Goal: Information Seeking & Learning: Learn about a topic

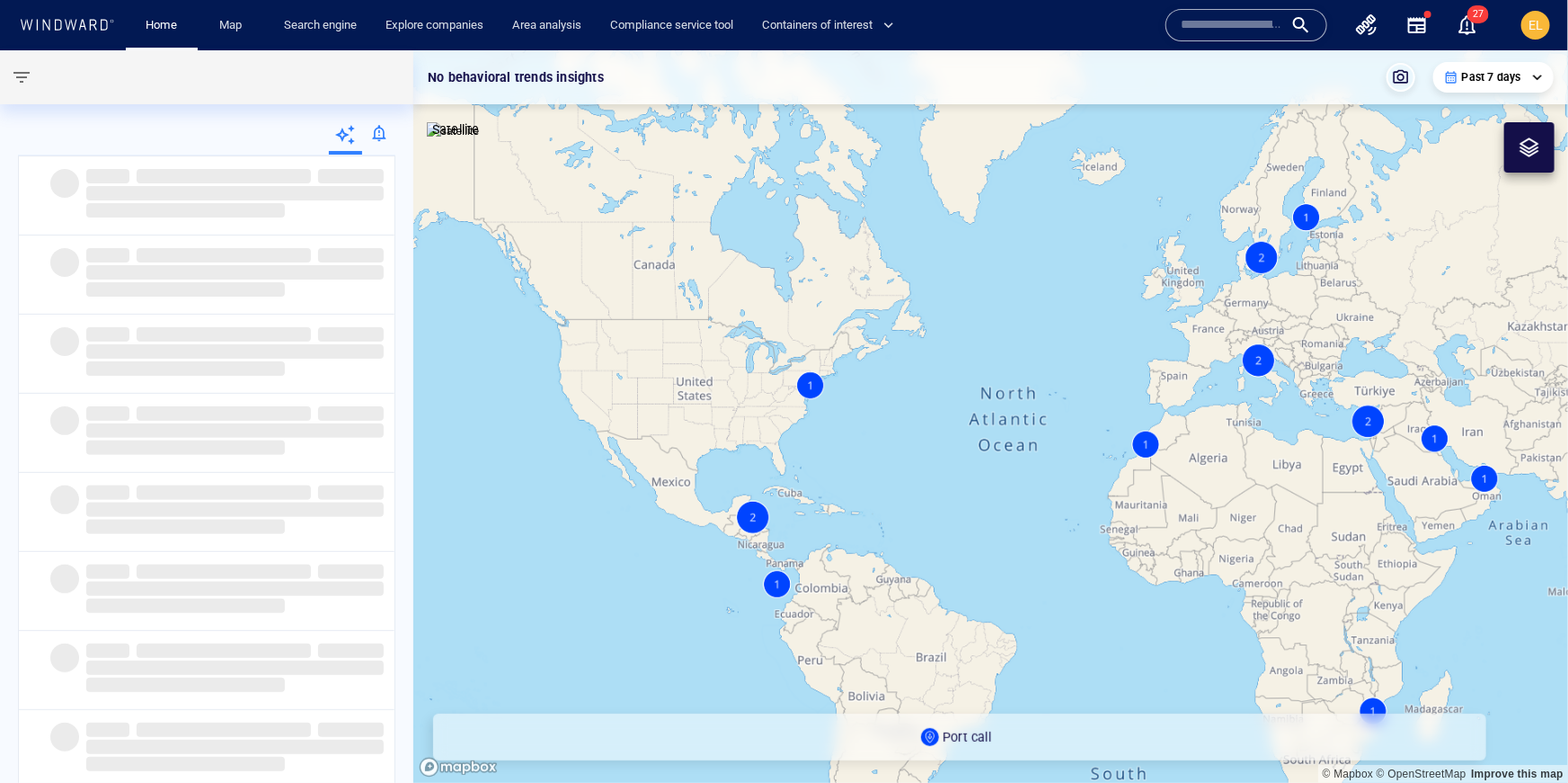
click at [90, 26] on icon at bounding box center [93, 24] width 7 height 11
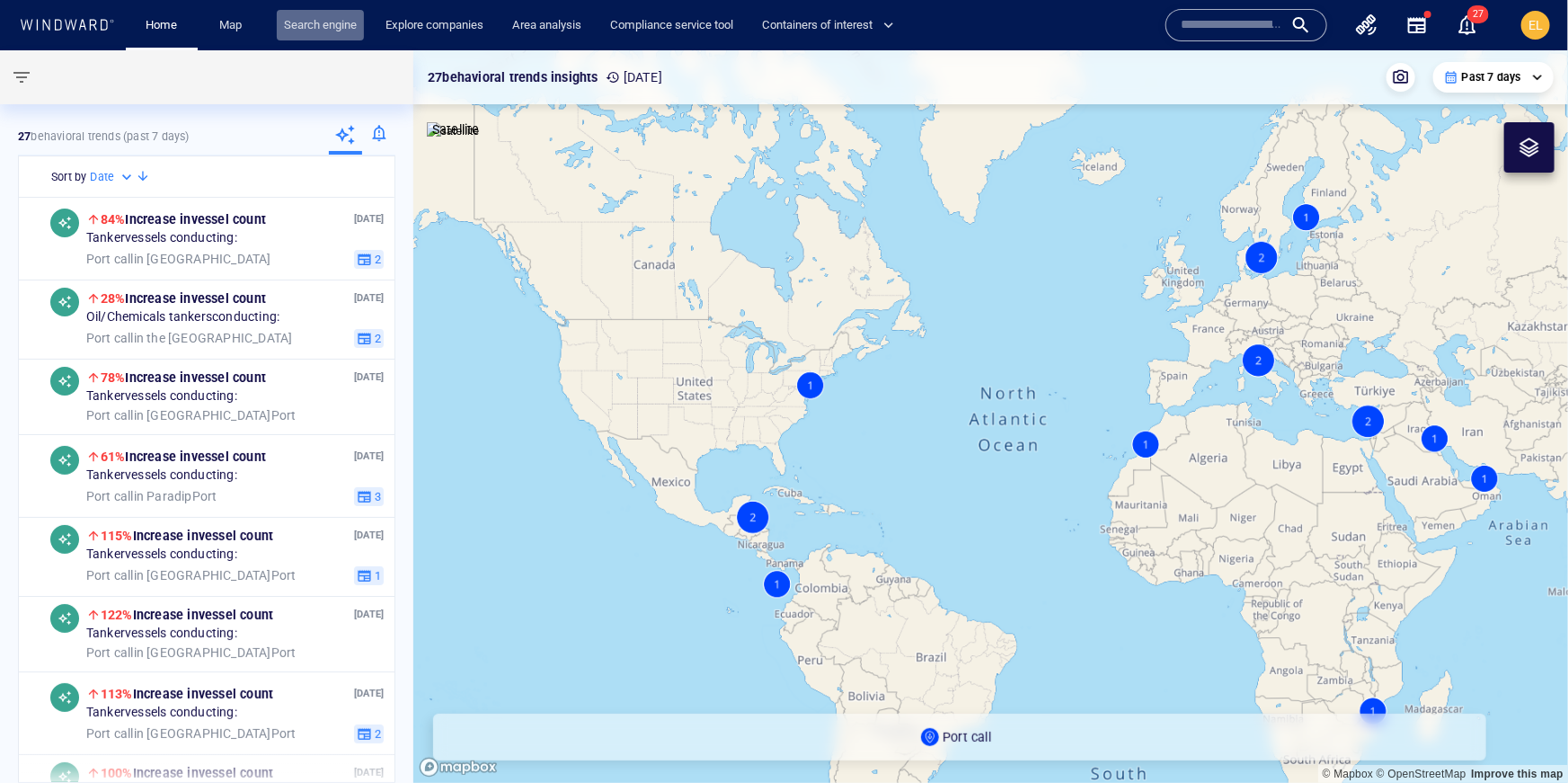
click at [342, 24] on link "Search engine" at bounding box center [320, 25] width 87 height 32
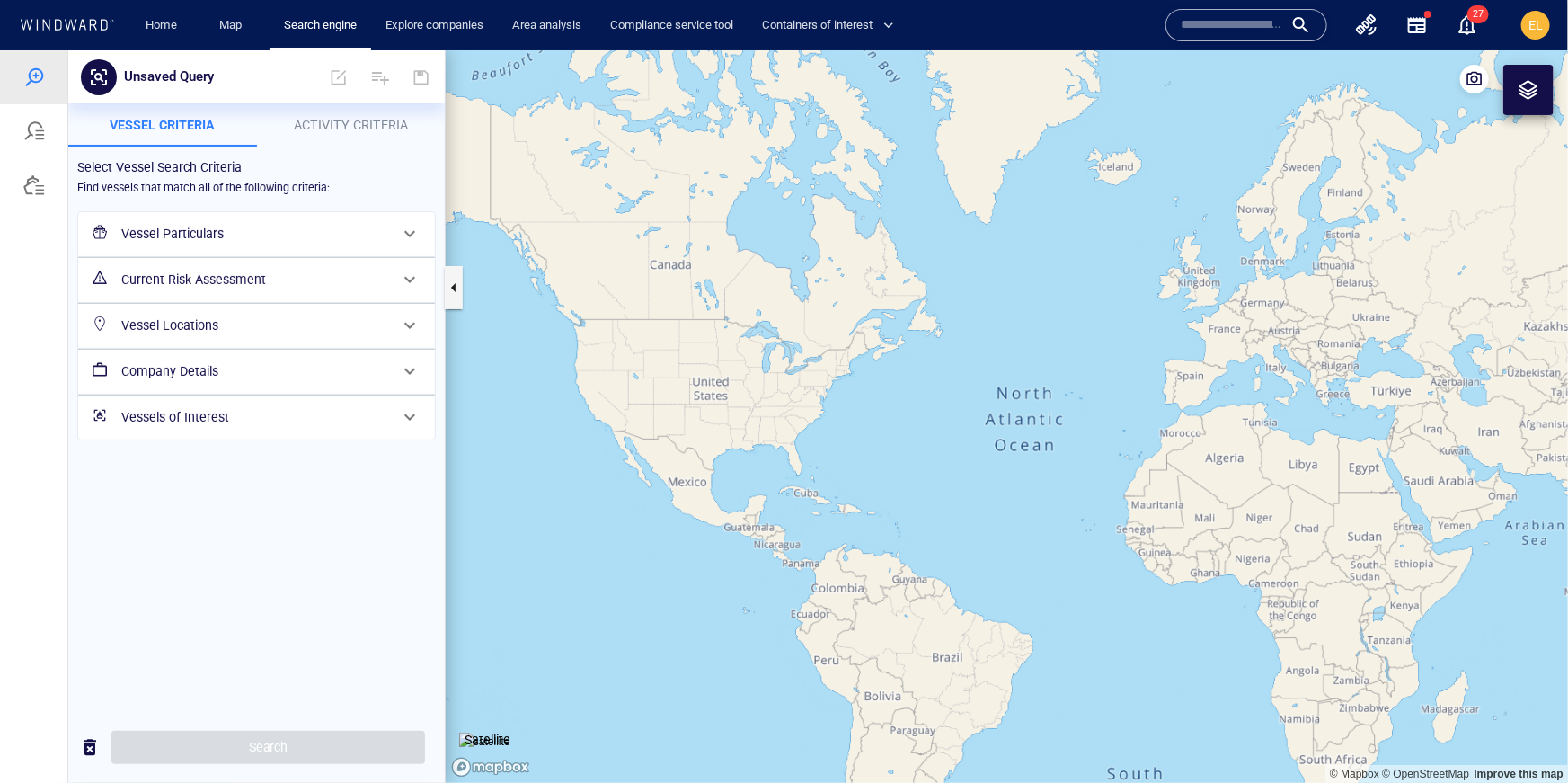
click at [231, 237] on h6 "Vessel Particulars" at bounding box center [254, 232] width 267 height 22
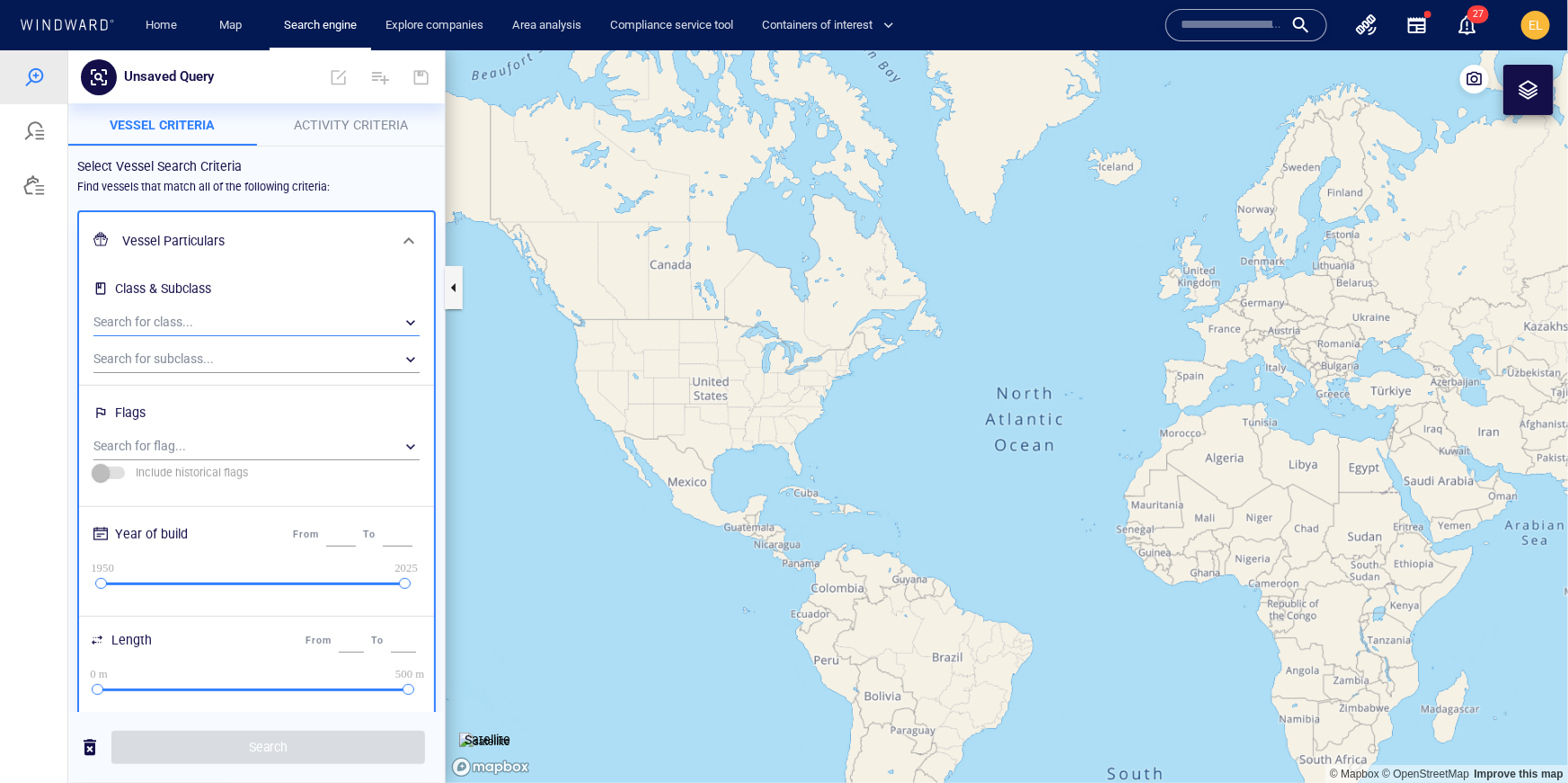
click at [203, 329] on div "​" at bounding box center [256, 322] width 326 height 27
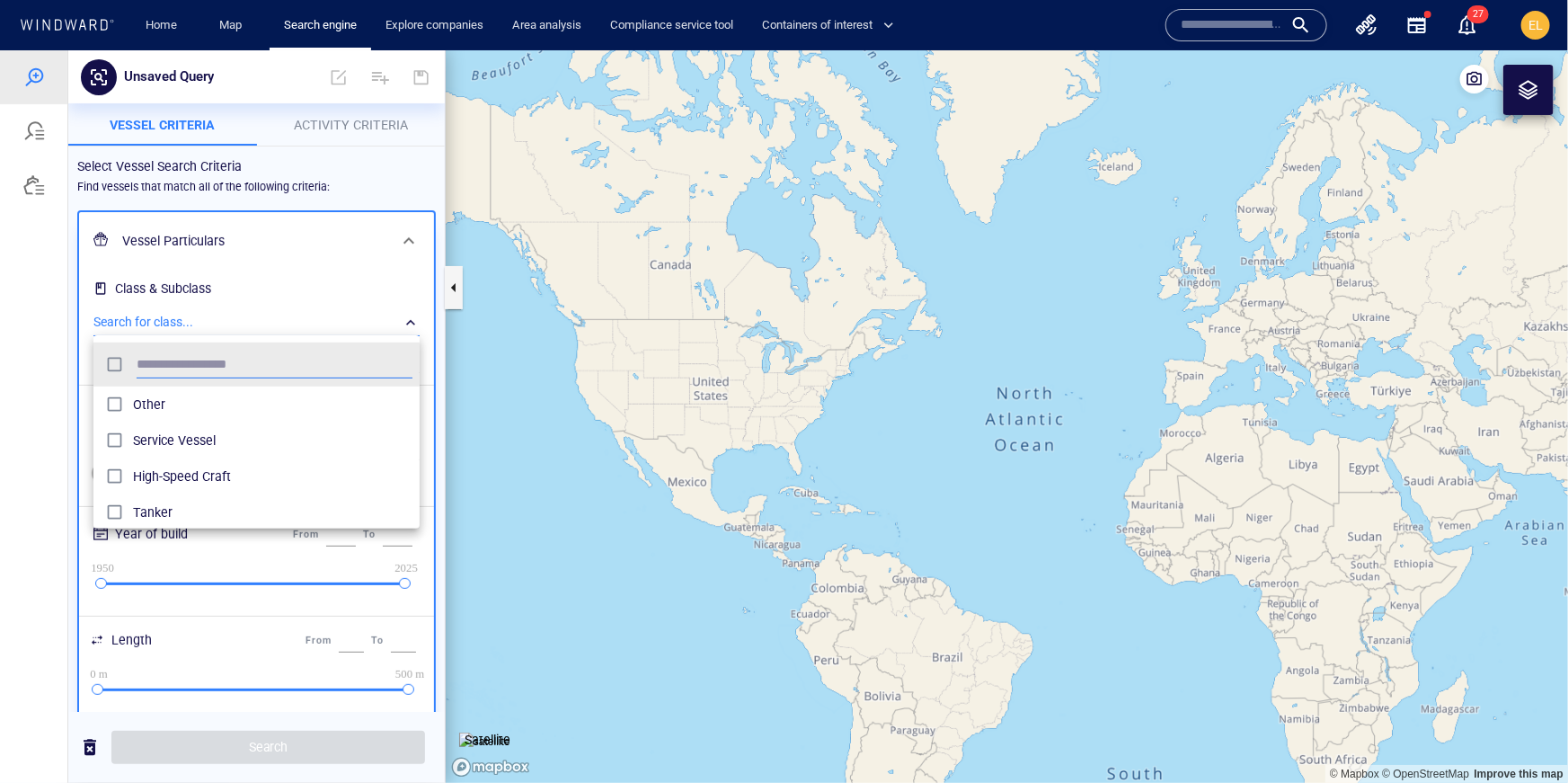
scroll to position [180, 326]
type input "******"
click at [154, 407] on span "Tanker" at bounding box center [272, 404] width 280 height 21
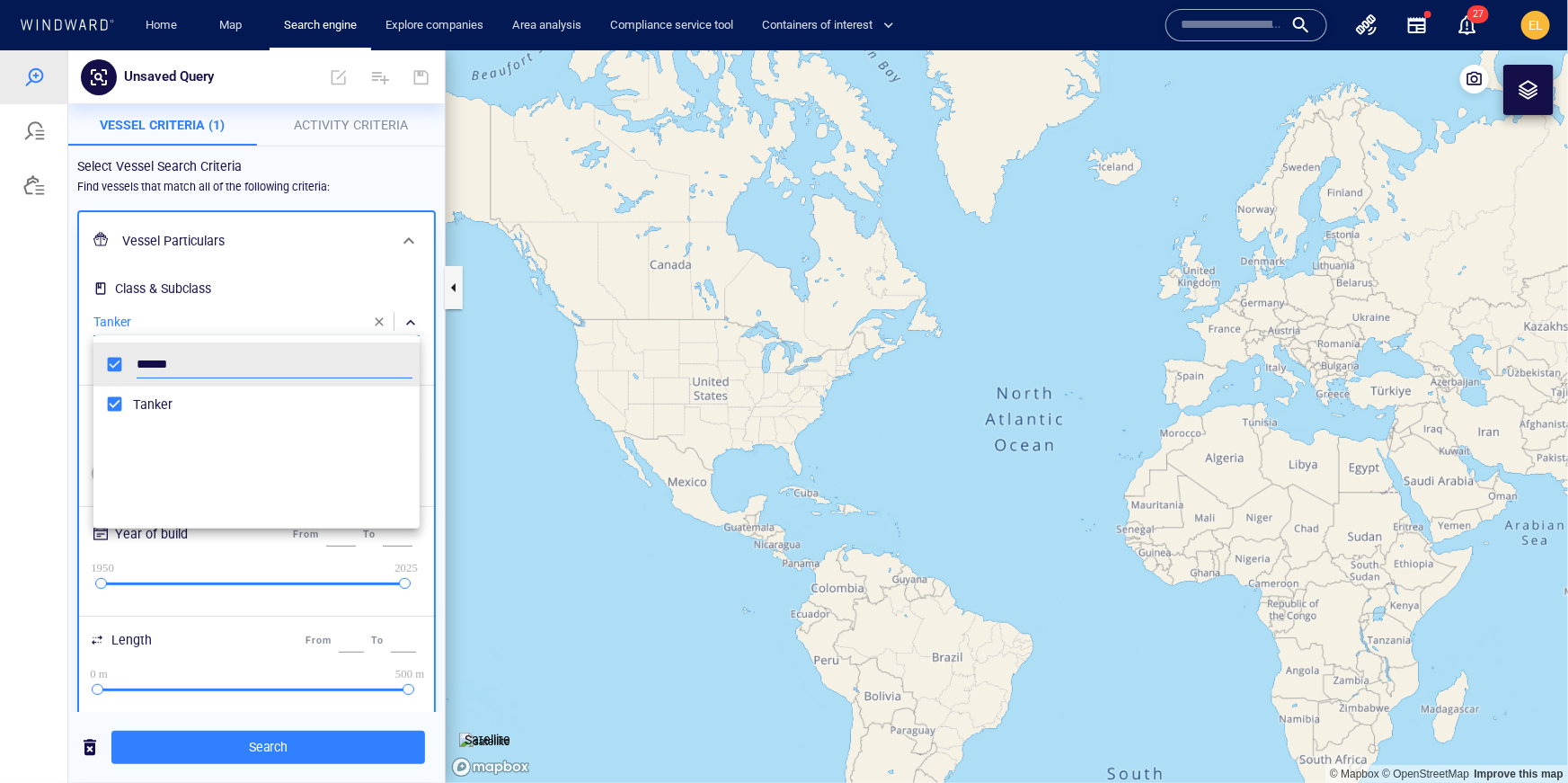
click at [260, 266] on div at bounding box center [784, 415] width 1568 height 733
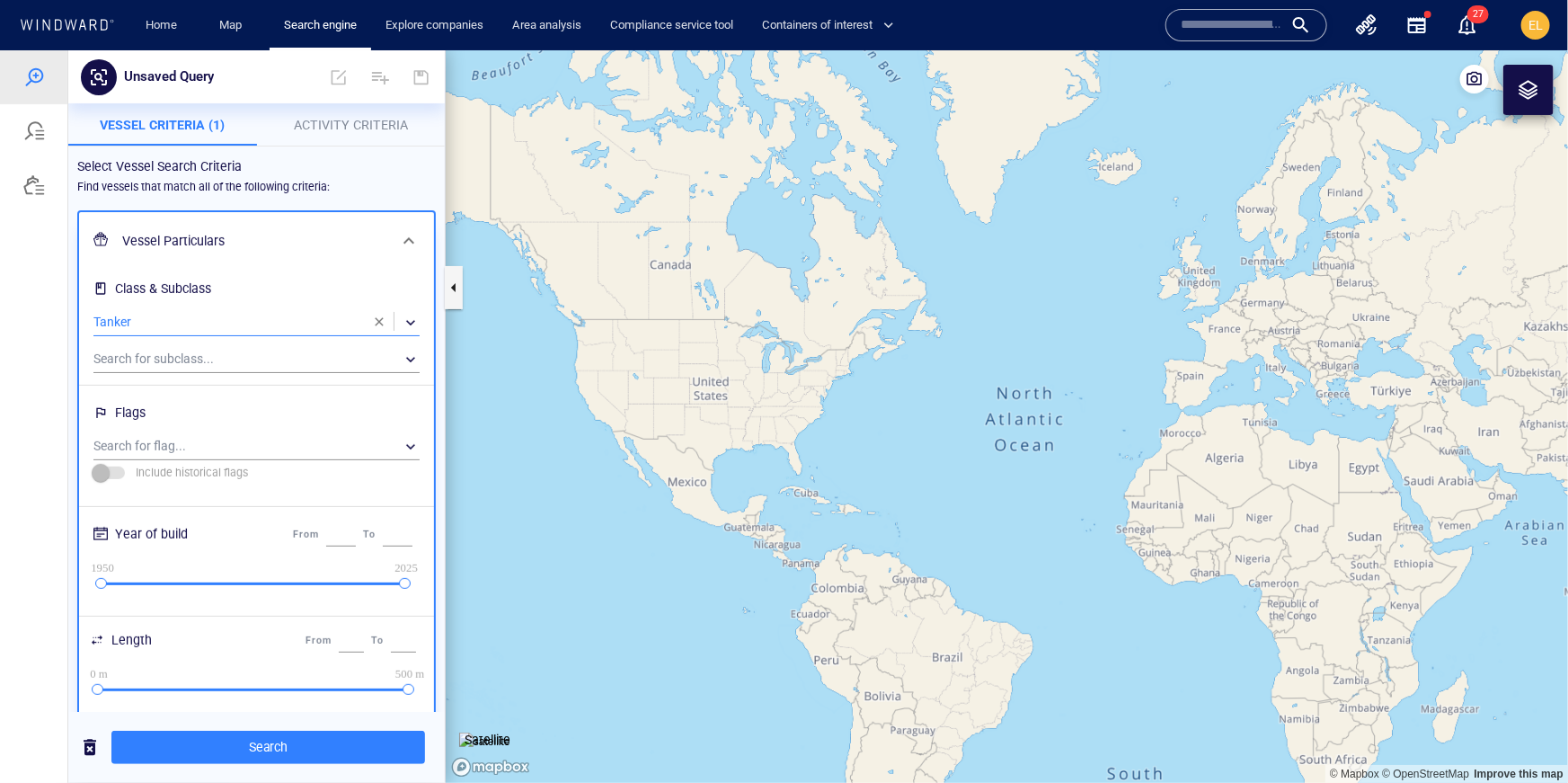
click at [346, 124] on span "Activity Criteria" at bounding box center [351, 124] width 114 height 15
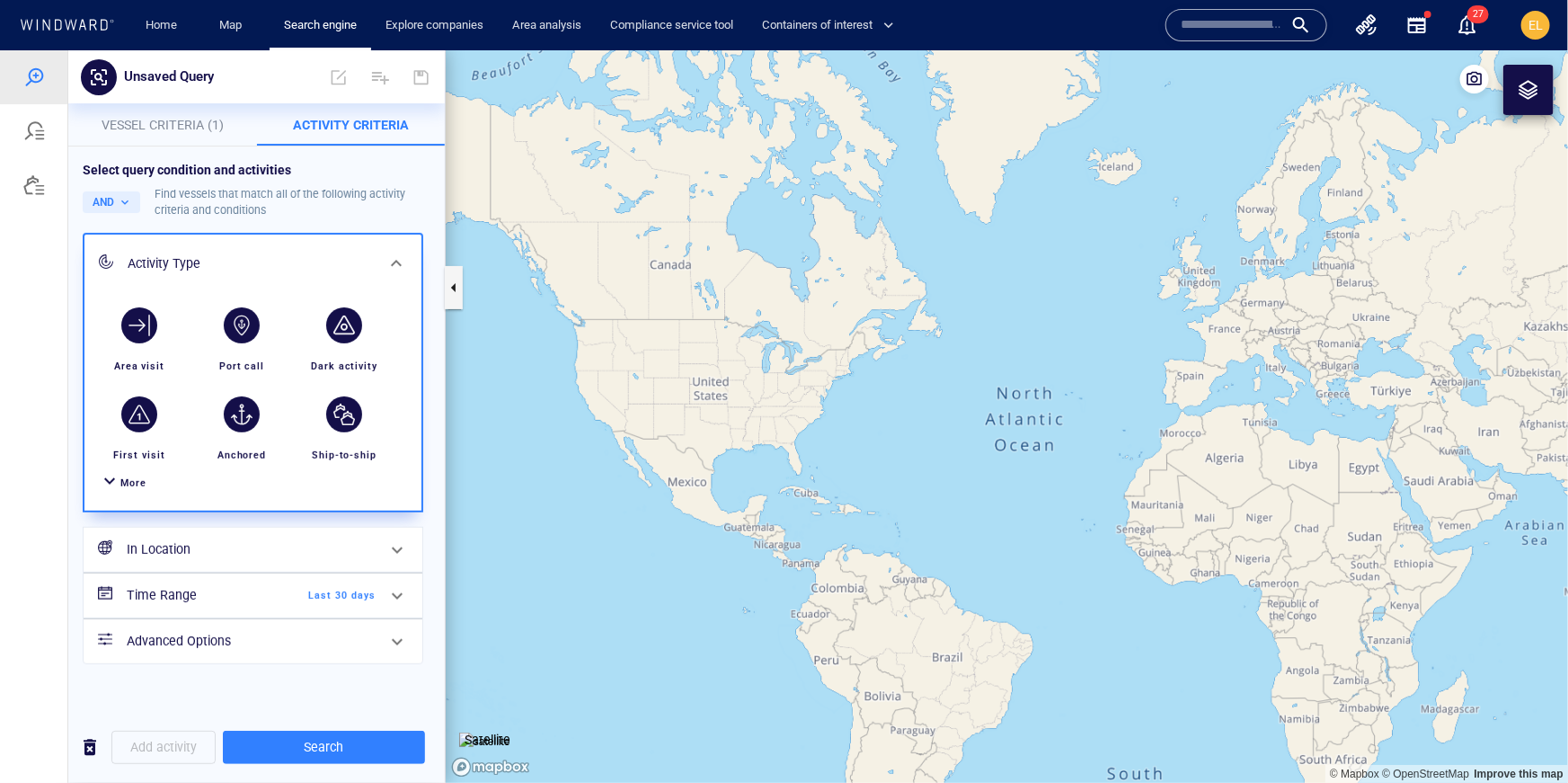
click at [124, 486] on span "More" at bounding box center [133, 482] width 26 height 12
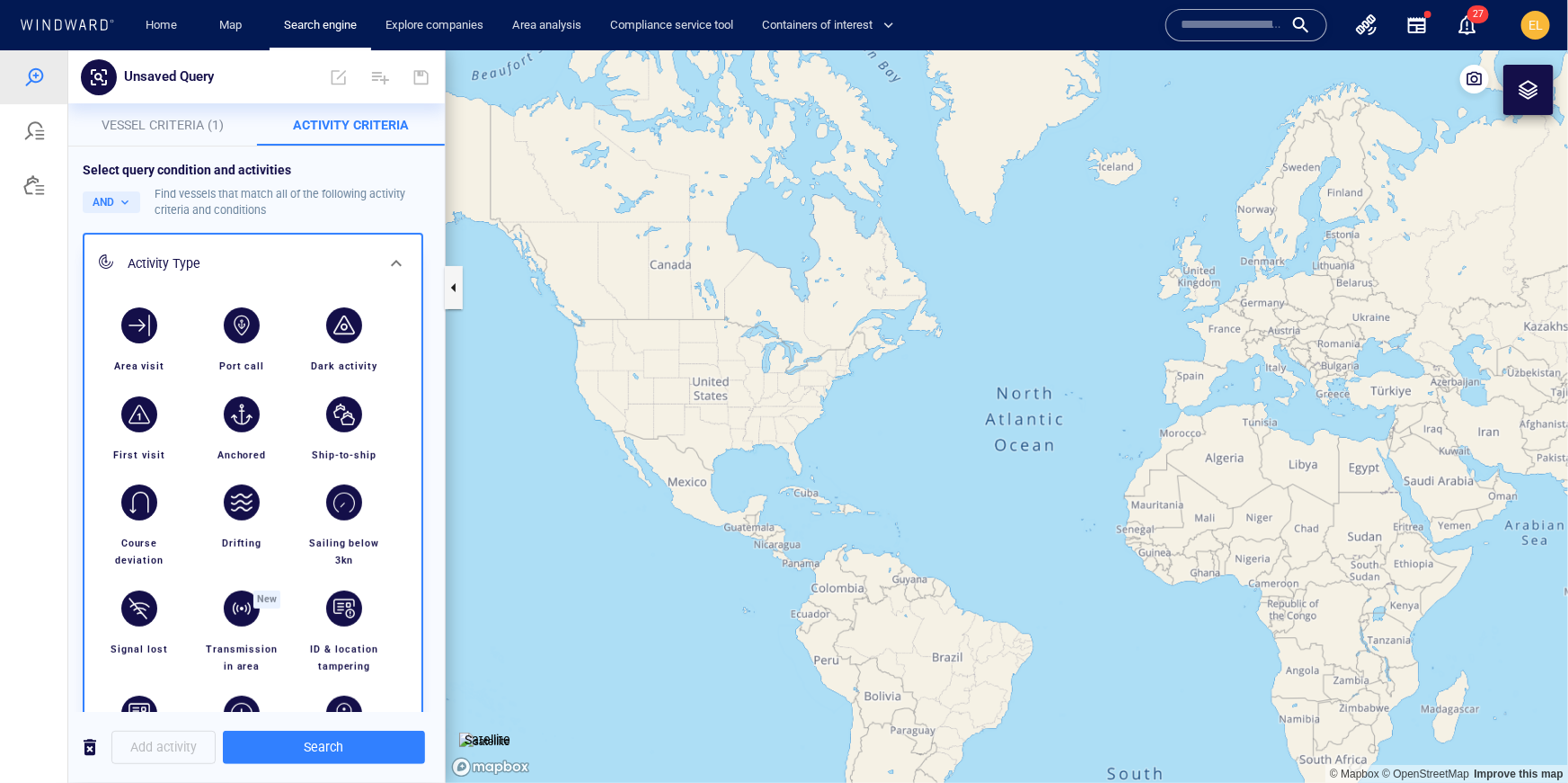
click at [345, 326] on div "button" at bounding box center [343, 324] width 36 height 36
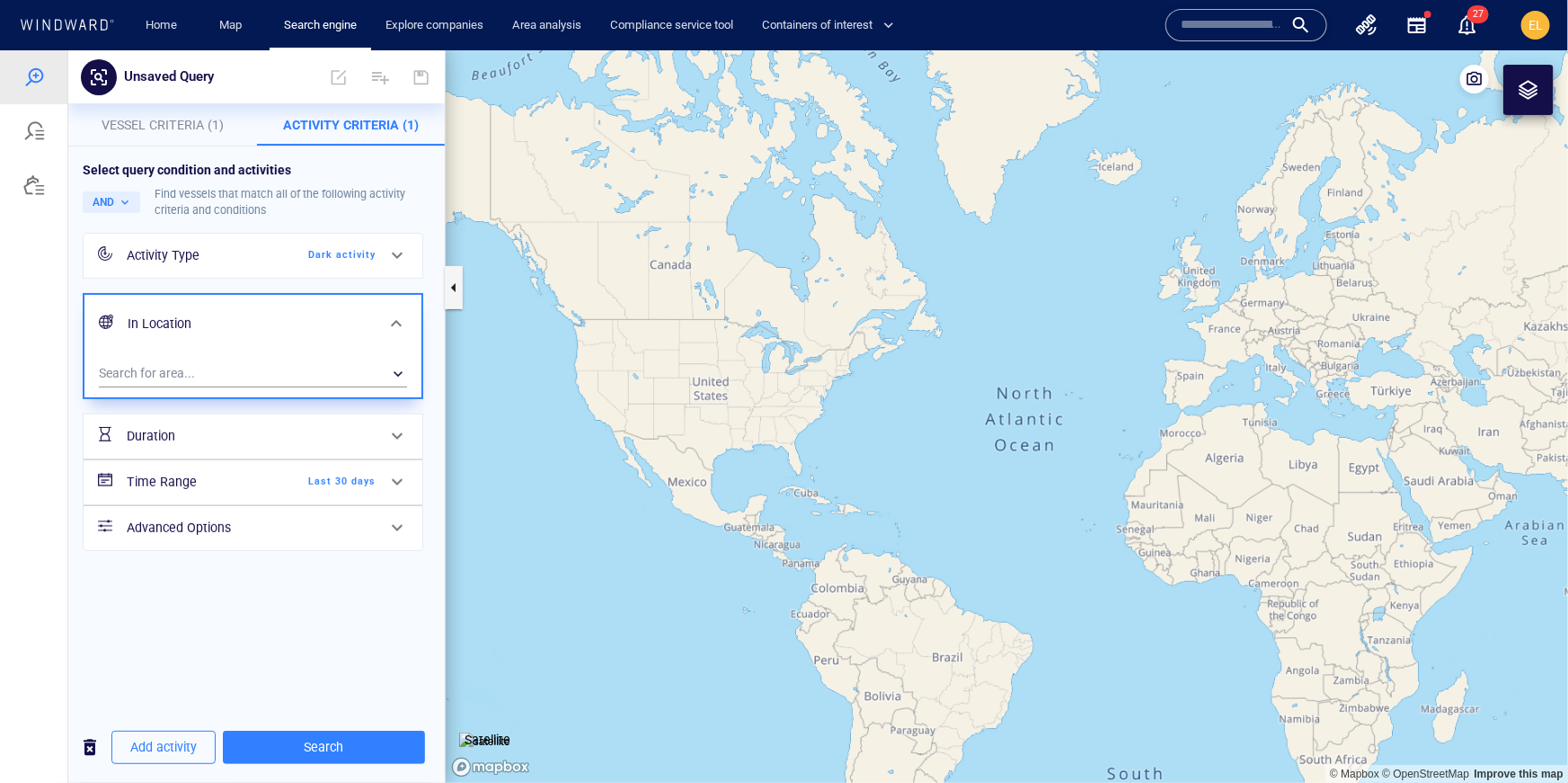
click at [171, 140] on button "Vessel Criteria (1)" at bounding box center [163, 124] width 189 height 44
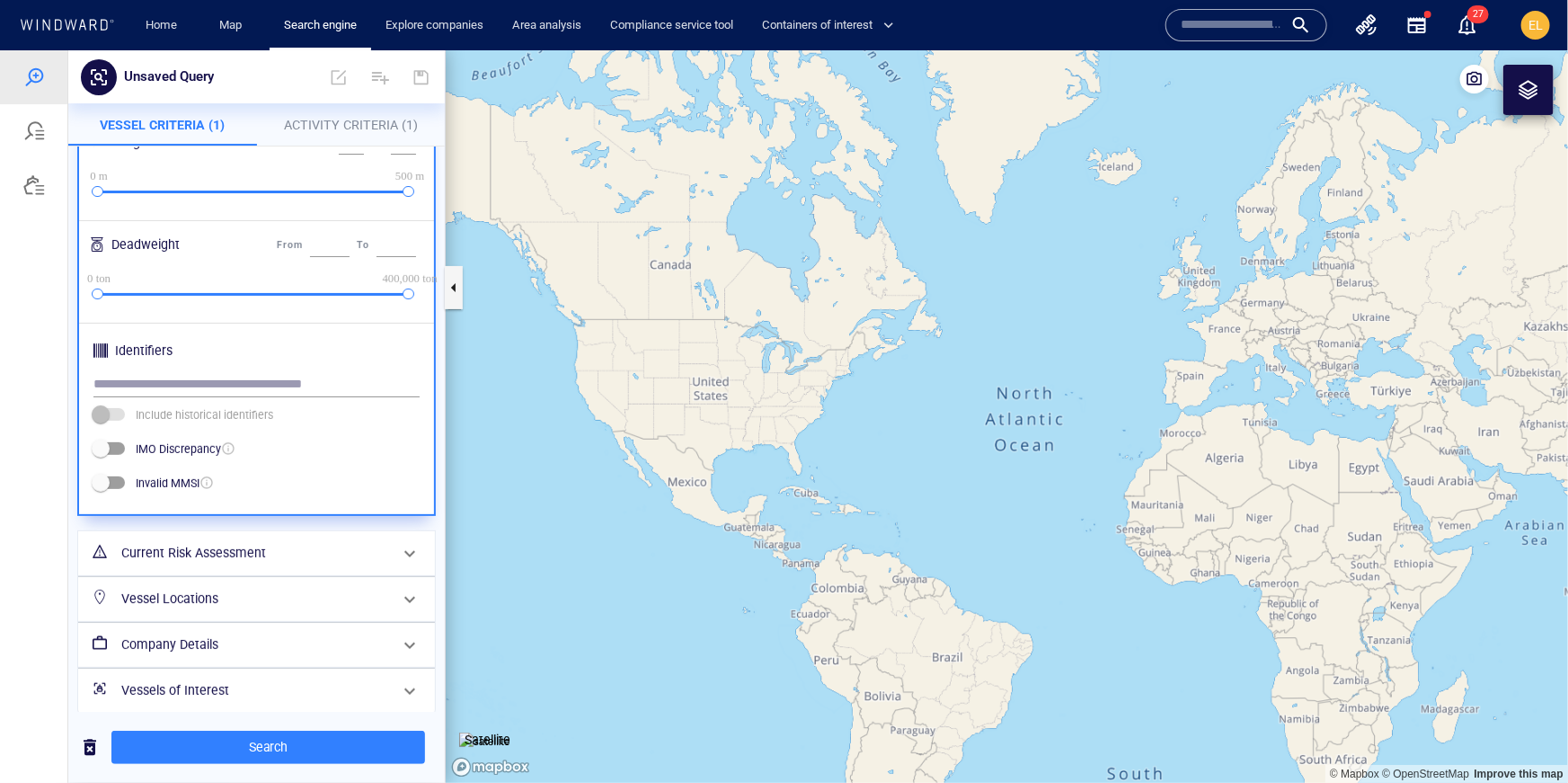
scroll to position [504, 0]
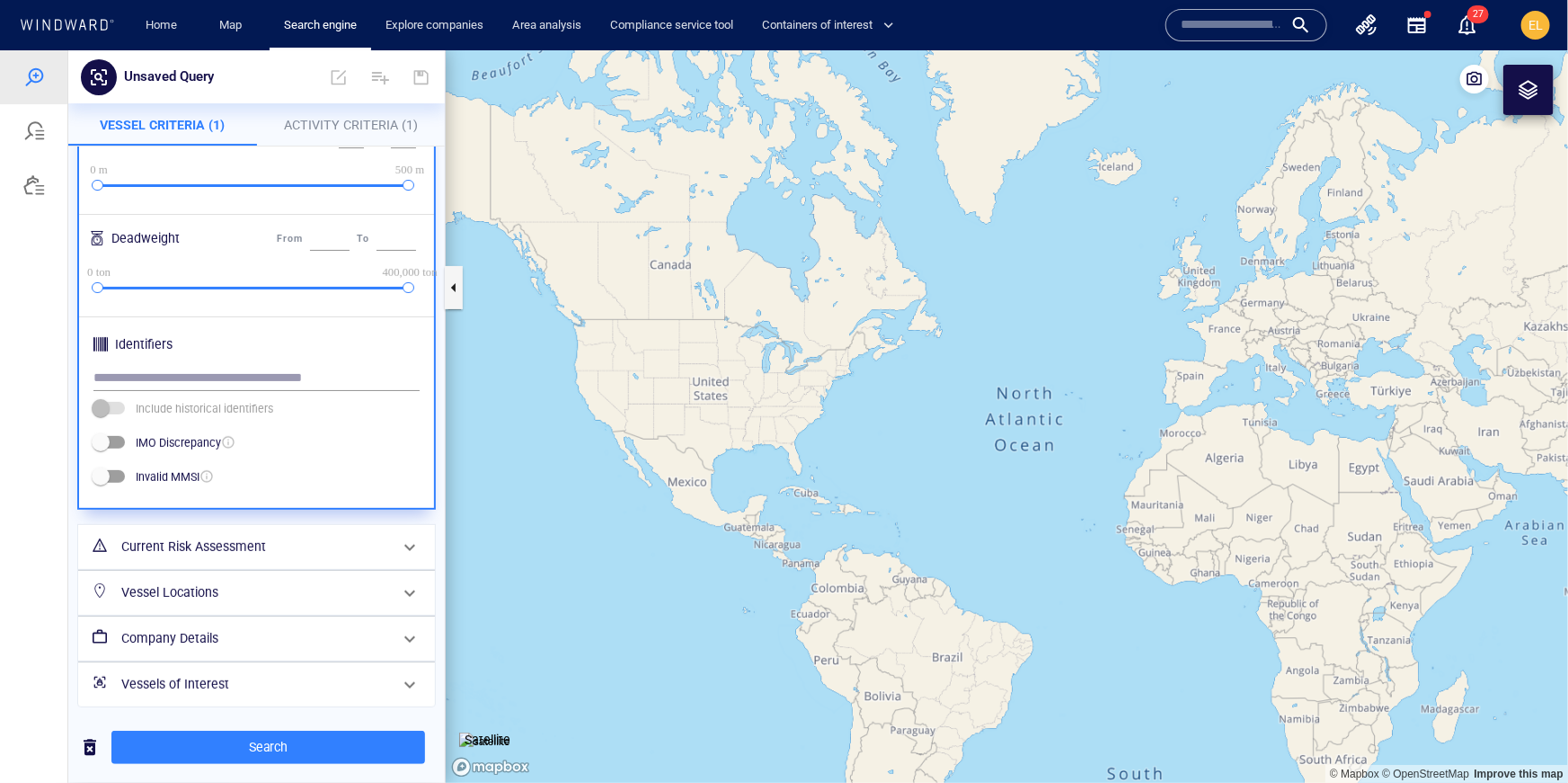
click at [268, 539] on h6 "Current Risk Assessment" at bounding box center [254, 546] width 267 height 22
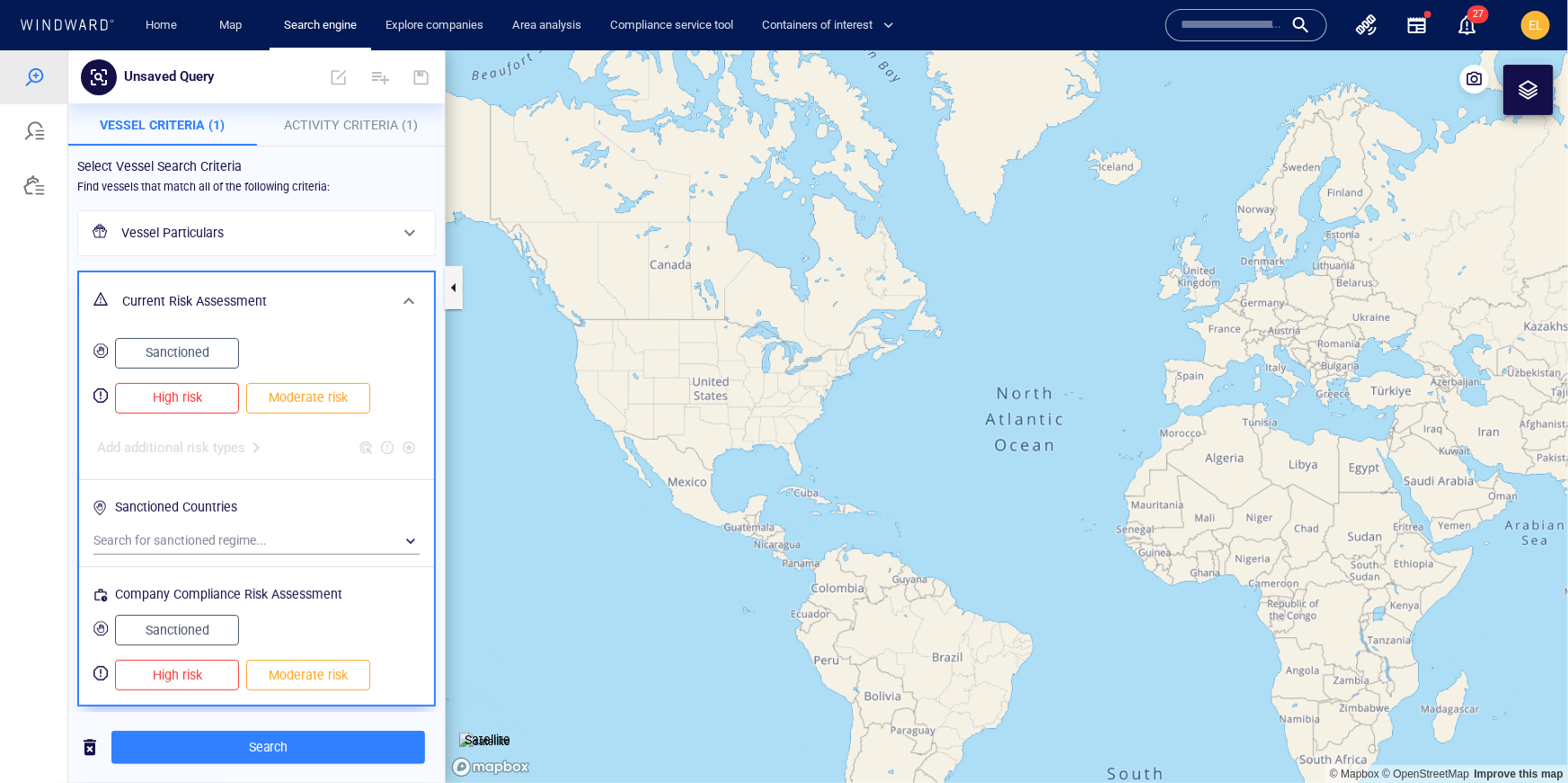
click at [192, 398] on span "High risk" at bounding box center [176, 396] width 86 height 22
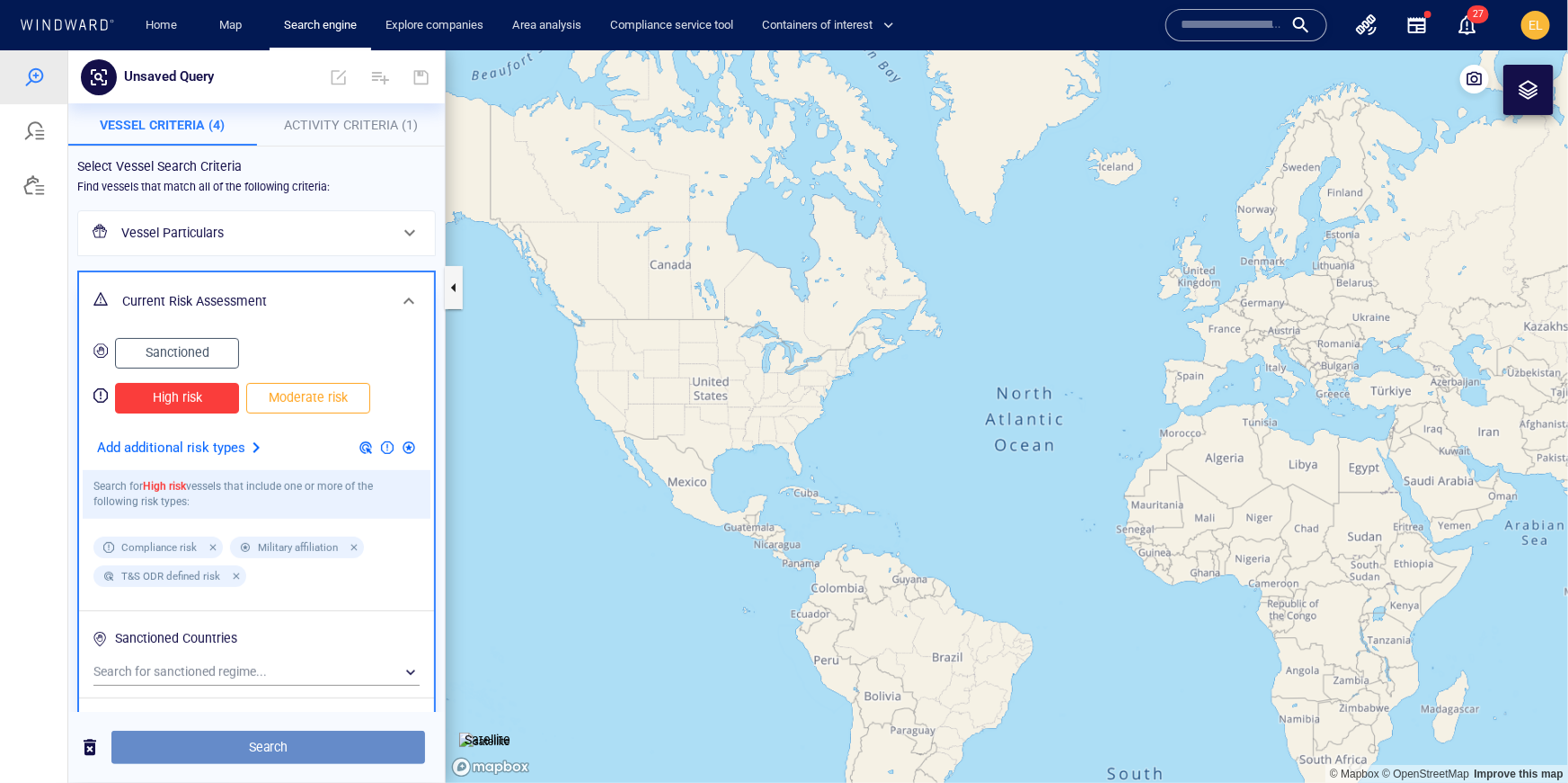
click at [338, 754] on span "Search" at bounding box center [268, 746] width 284 height 22
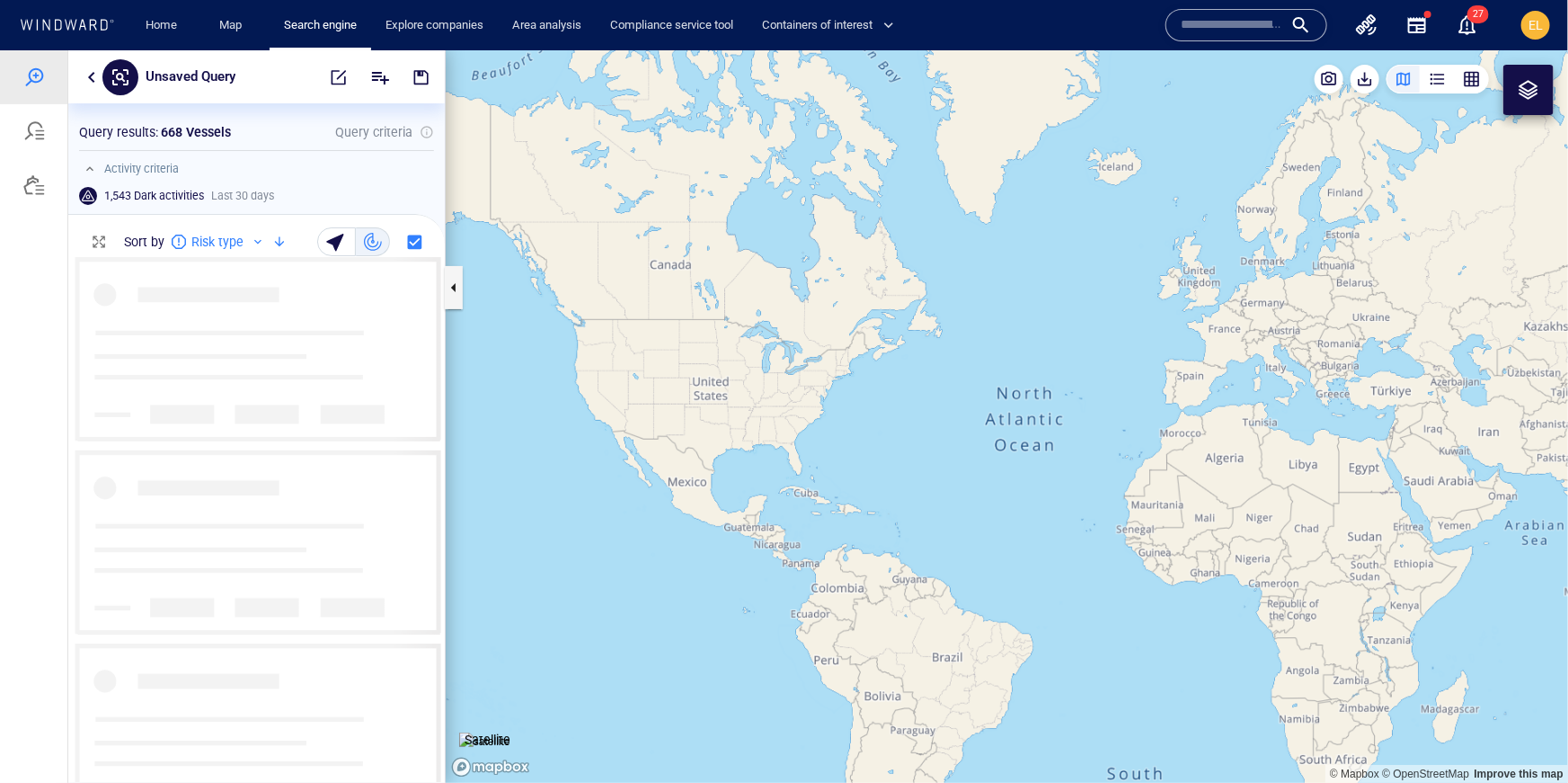
scroll to position [524, 376]
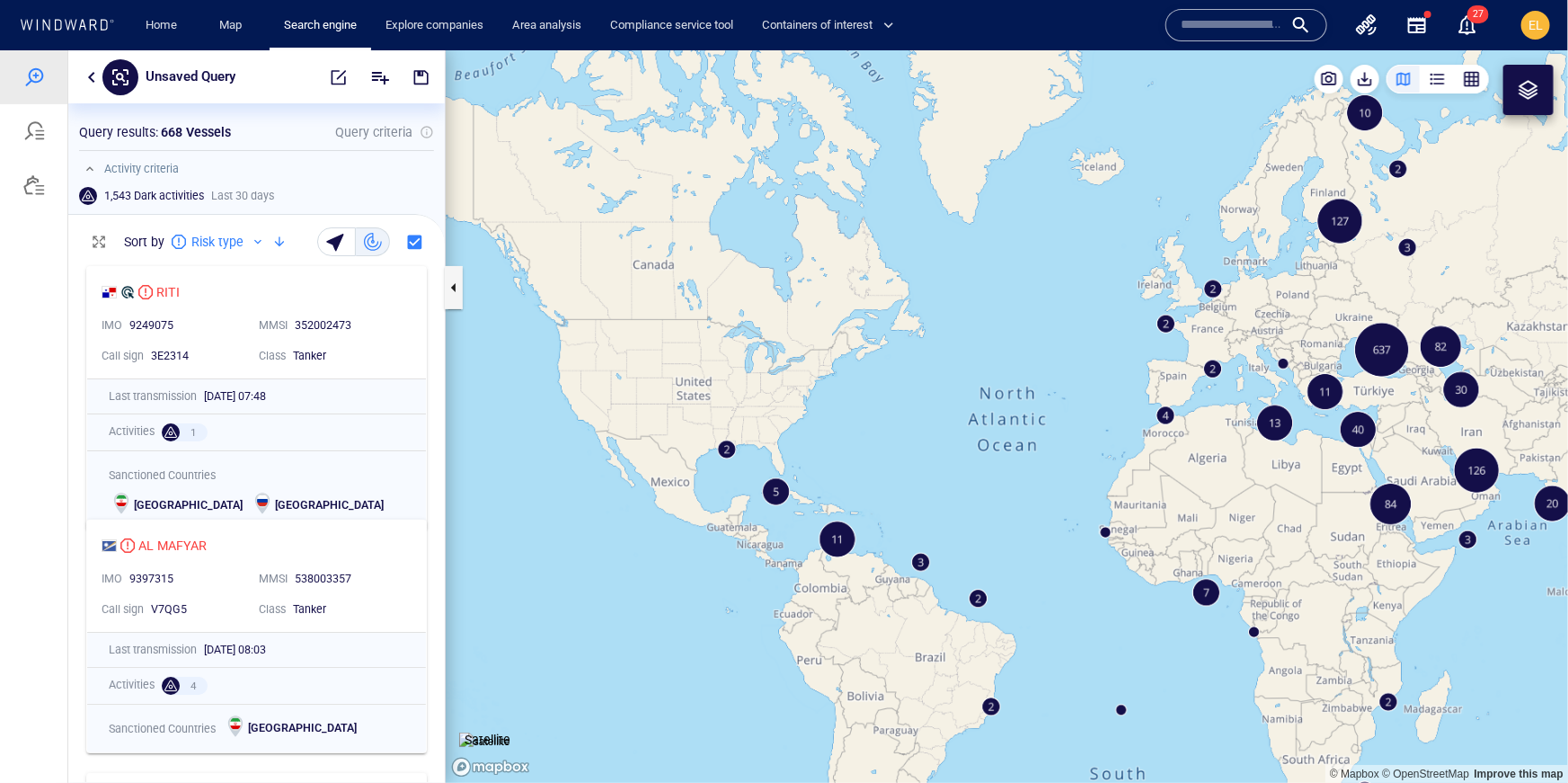
drag, startPoint x: 1245, startPoint y: 491, endPoint x: 1152, endPoint y: 491, distance: 93.0
click at [1152, 491] on canvas "Map" at bounding box center [1007, 415] width 1122 height 733
click at [1211, 421] on canvas "Map" at bounding box center [1007, 415] width 1122 height 733
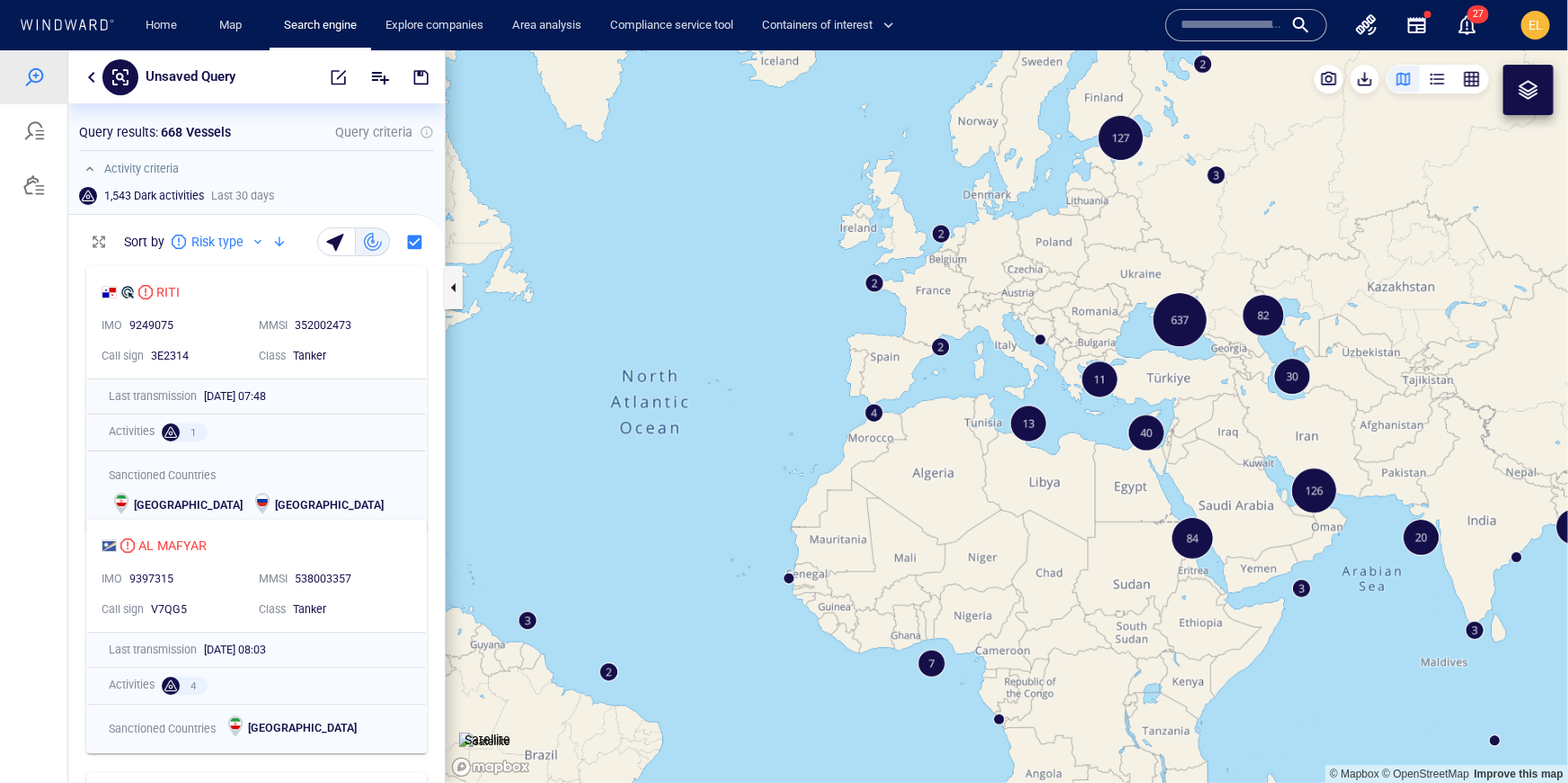
click at [1178, 379] on canvas "Map" at bounding box center [1007, 415] width 1122 height 733
click at [1165, 321] on canvas "Map" at bounding box center [1007, 415] width 1122 height 733
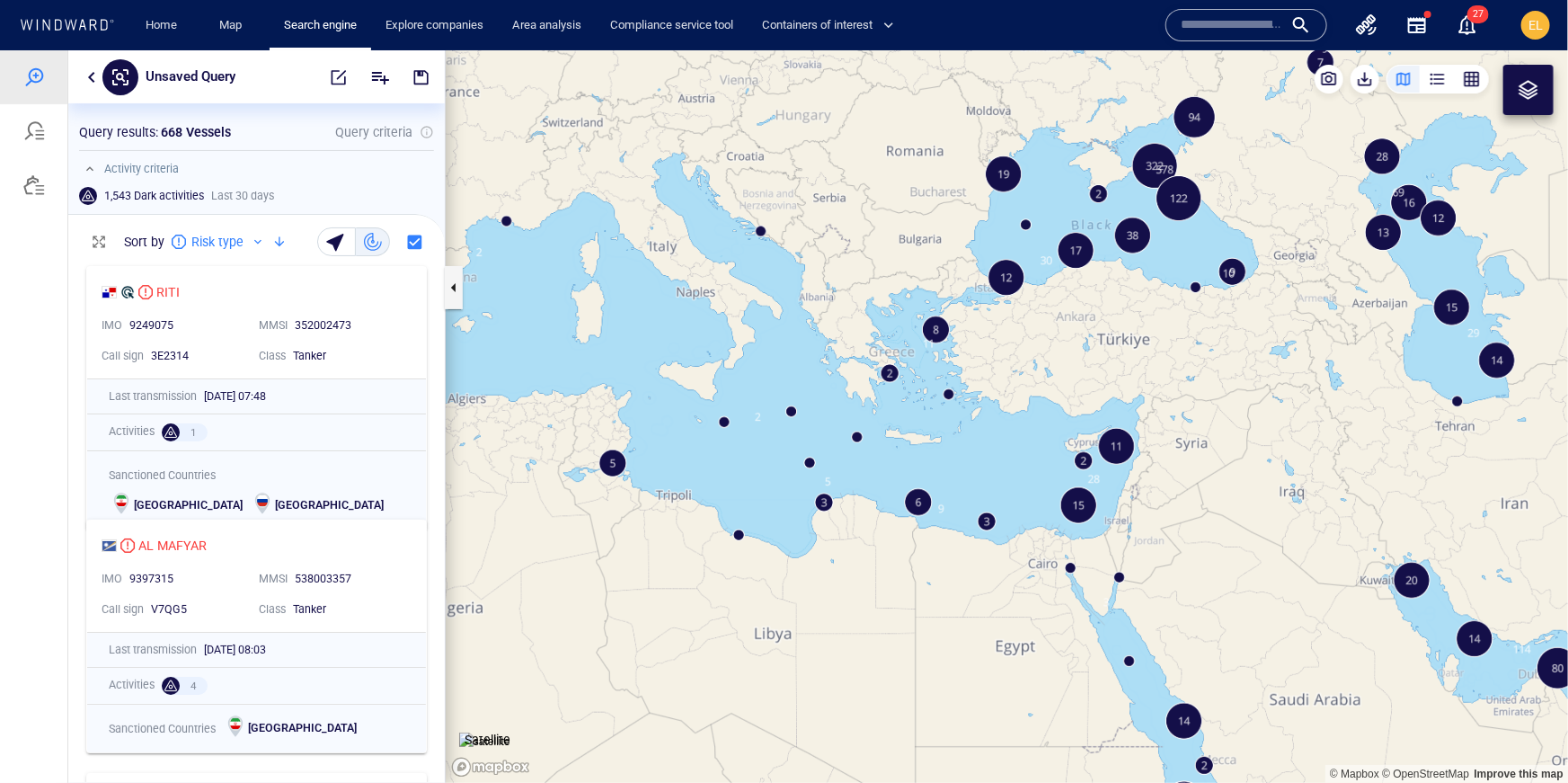
click at [1165, 321] on canvas "Map" at bounding box center [1007, 415] width 1122 height 733
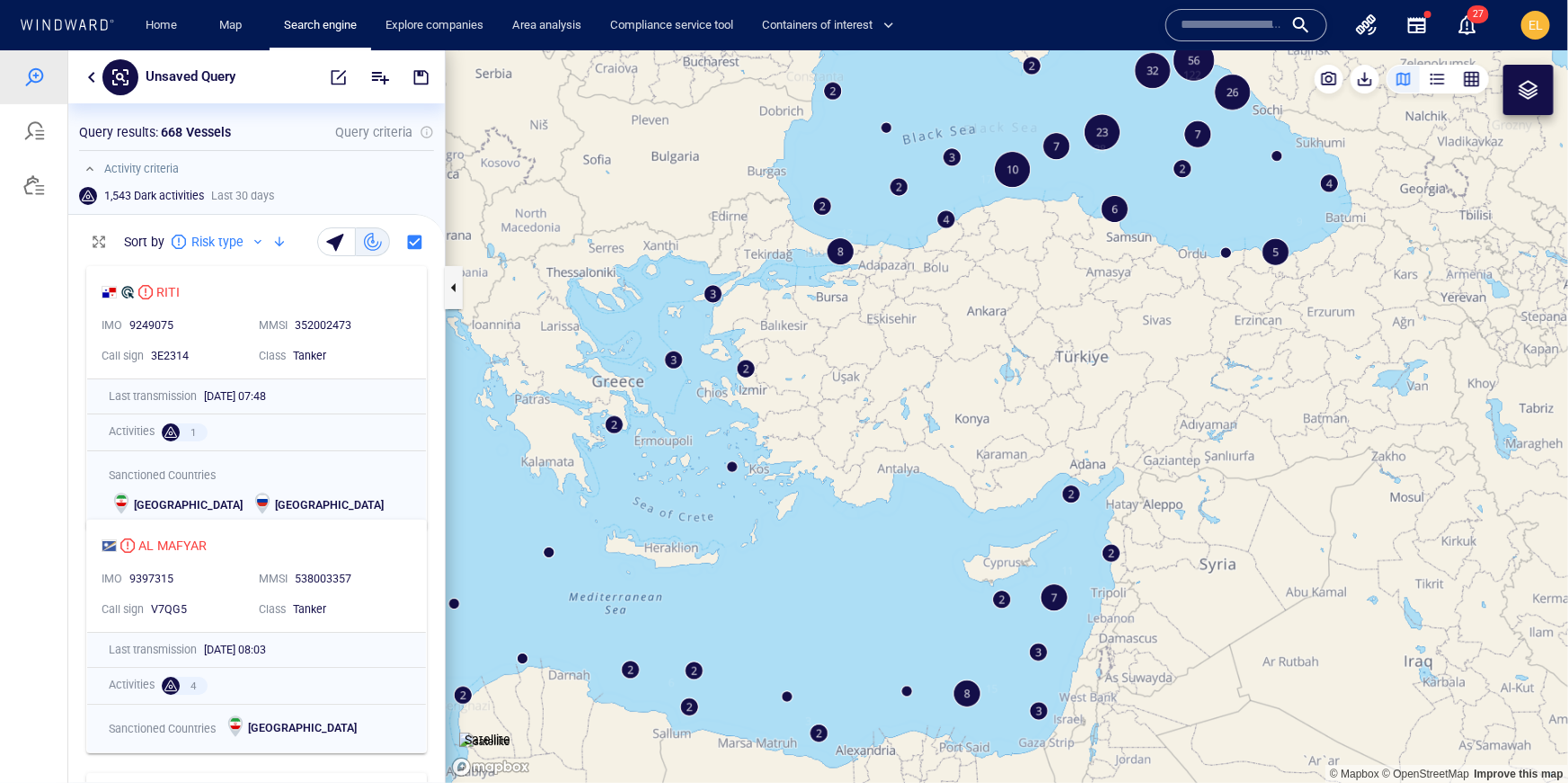
click at [1102, 139] on canvas "Map" at bounding box center [1007, 415] width 1122 height 733
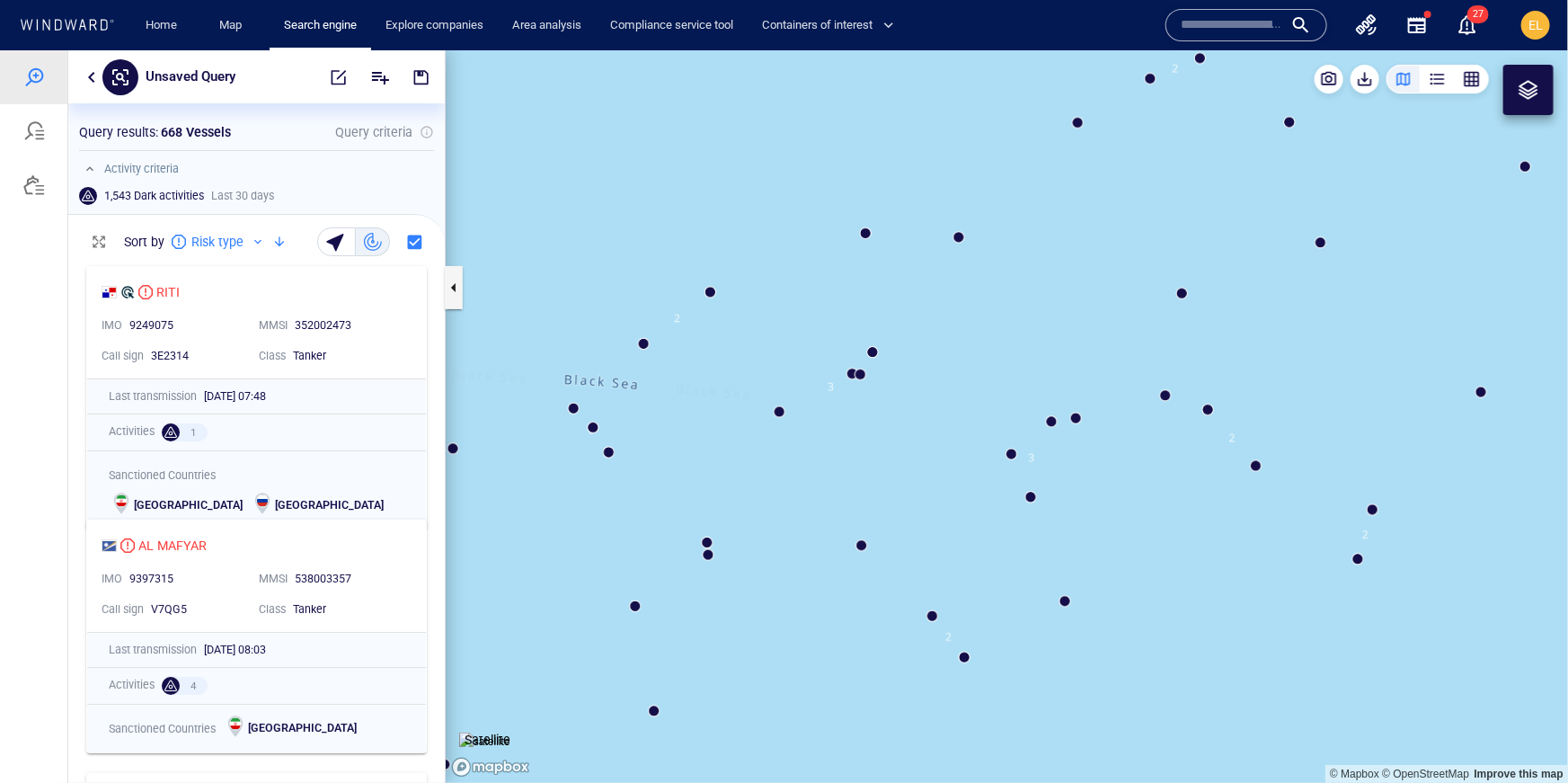
click at [1077, 422] on canvas "Map" at bounding box center [1007, 415] width 1122 height 733
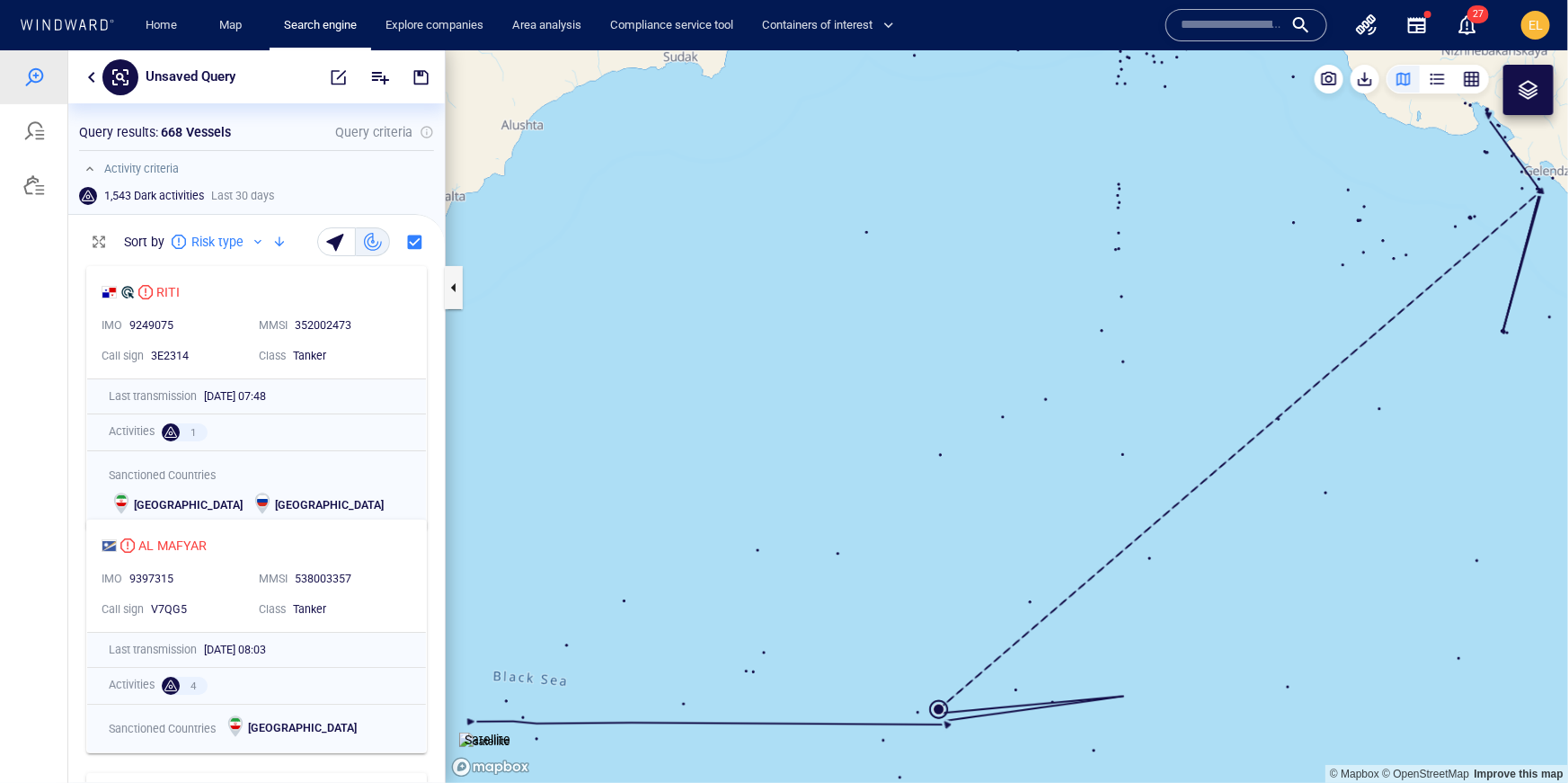
click at [1003, 419] on canvas "Map" at bounding box center [1007, 415] width 1122 height 733
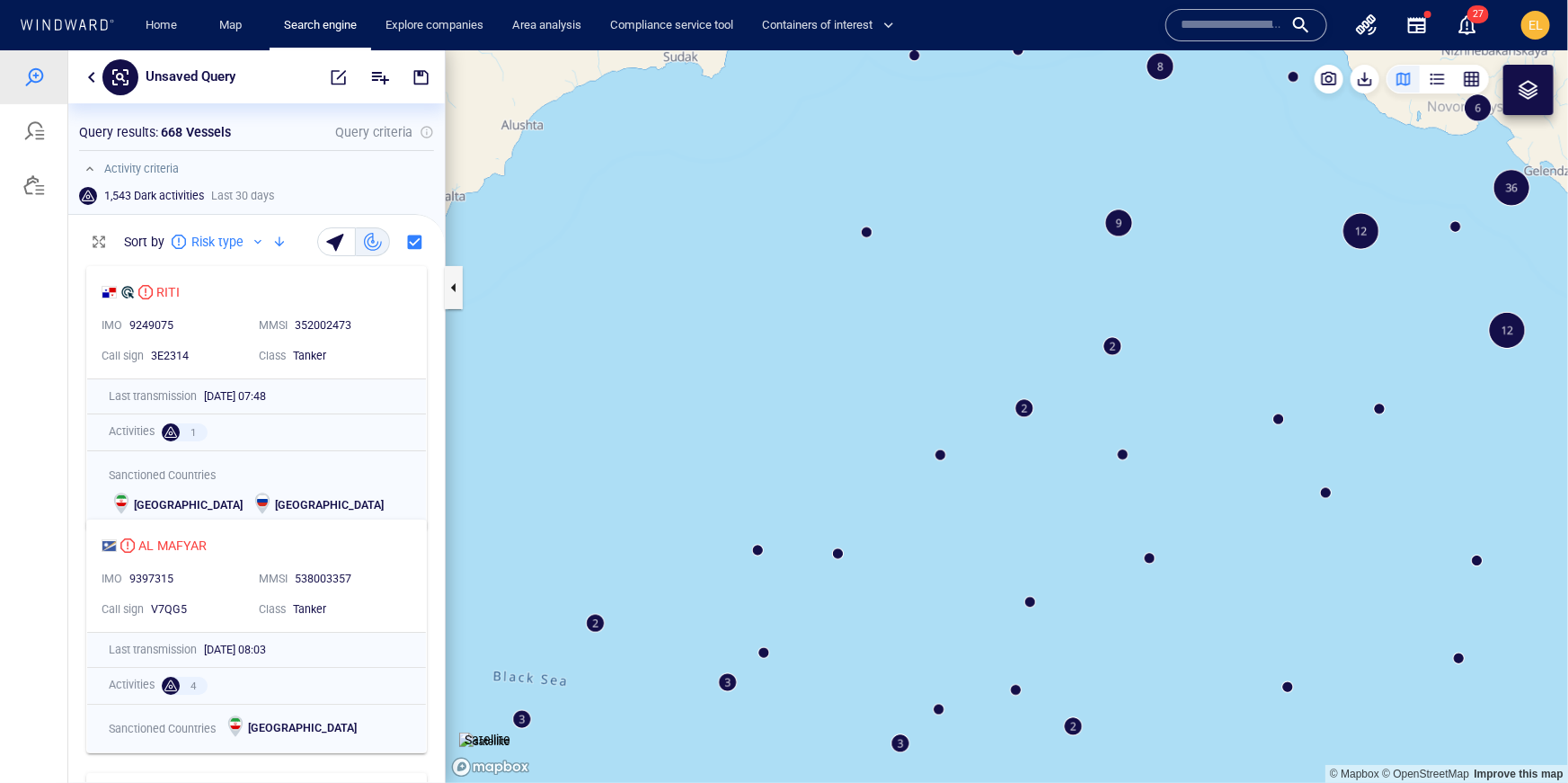
click at [1023, 405] on canvas "Map" at bounding box center [1007, 415] width 1122 height 733
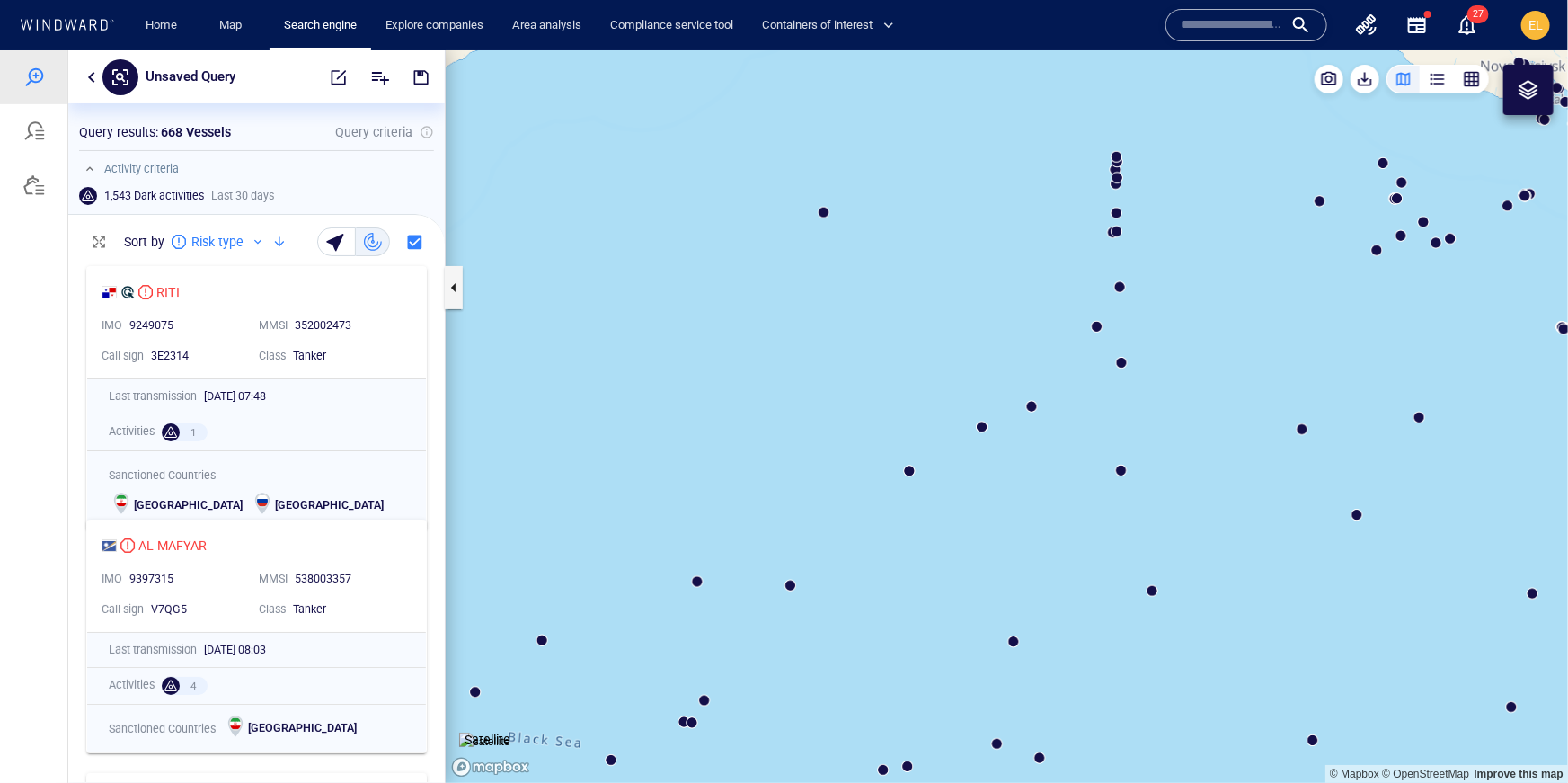
click at [984, 428] on canvas "Map" at bounding box center [1007, 415] width 1122 height 733
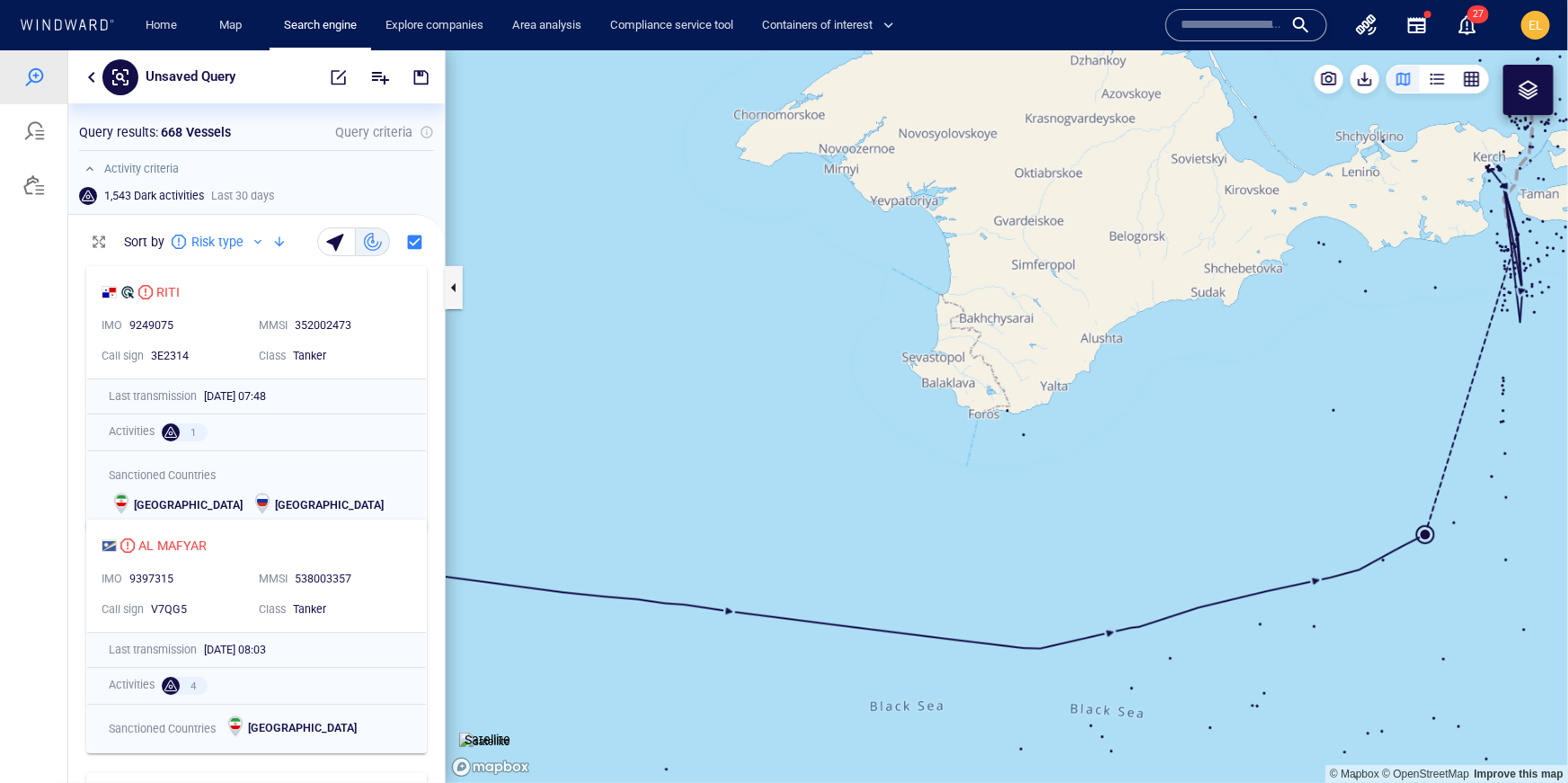
drag, startPoint x: 984, startPoint y: 428, endPoint x: 904, endPoint y: 426, distance: 80.0
click at [904, 426] on canvas "Map" at bounding box center [1007, 415] width 1122 height 733
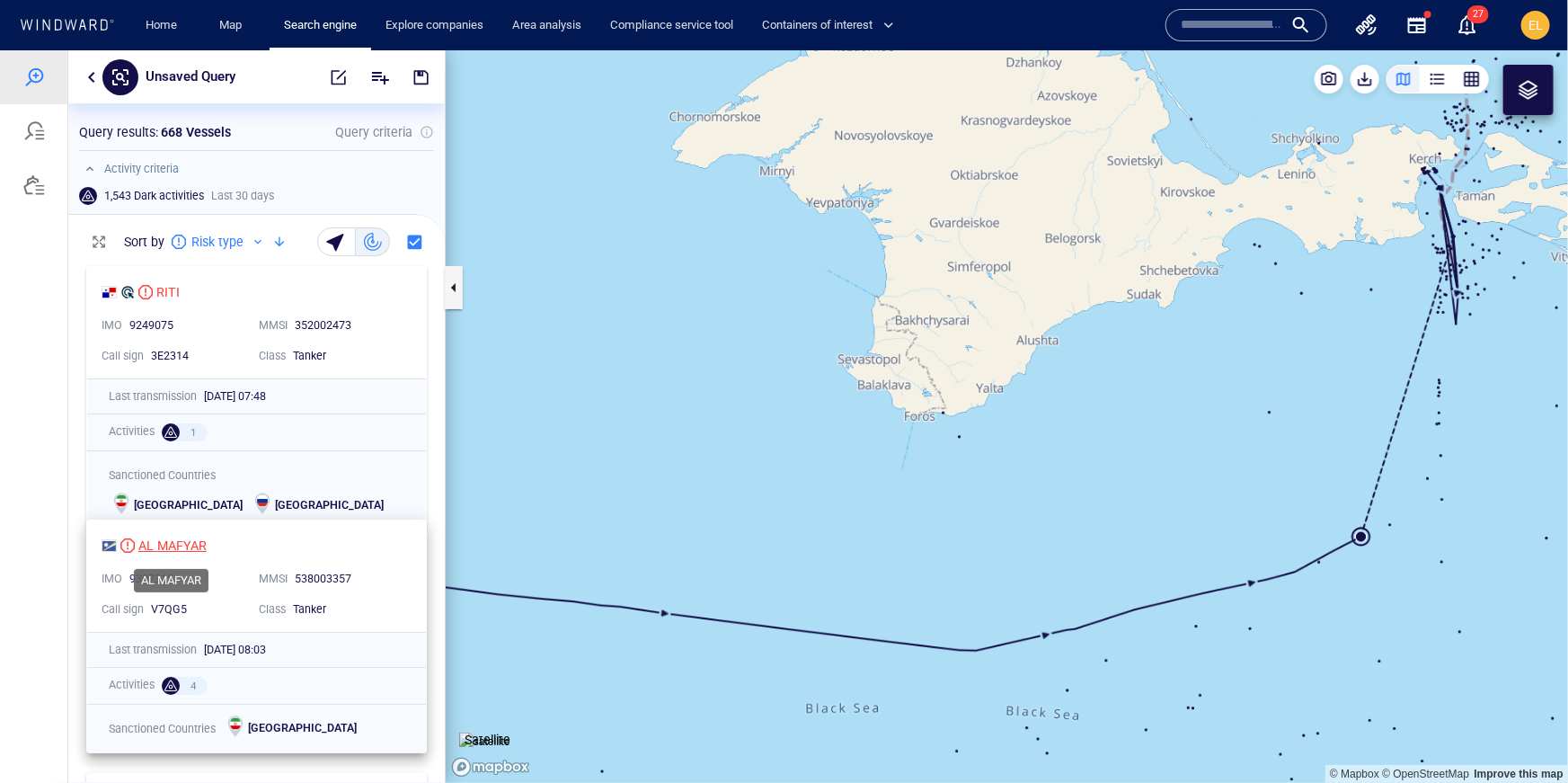
click at [195, 547] on div "AL MAFYAR" at bounding box center [172, 545] width 69 height 21
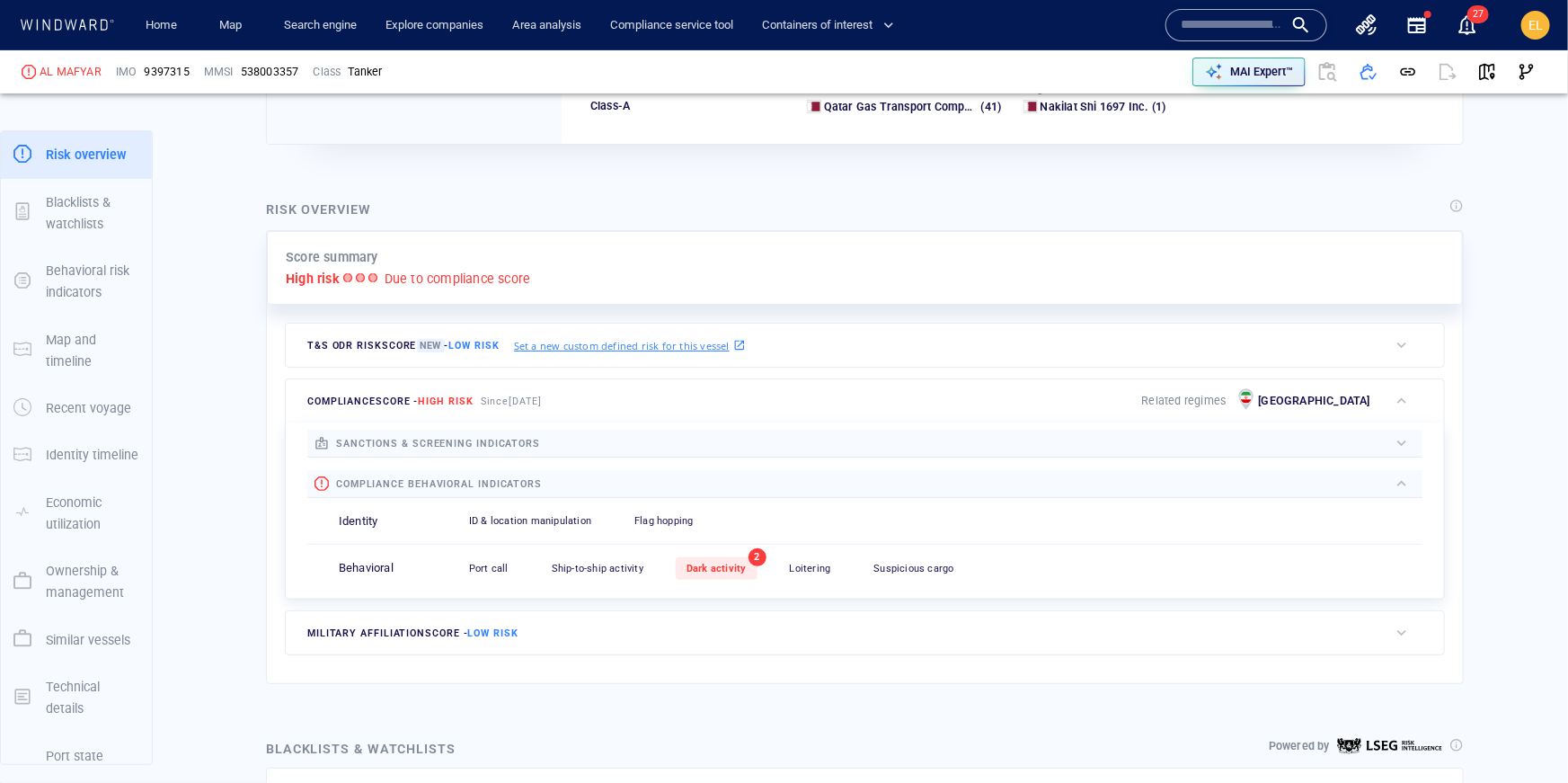
scroll to position [324, 0]
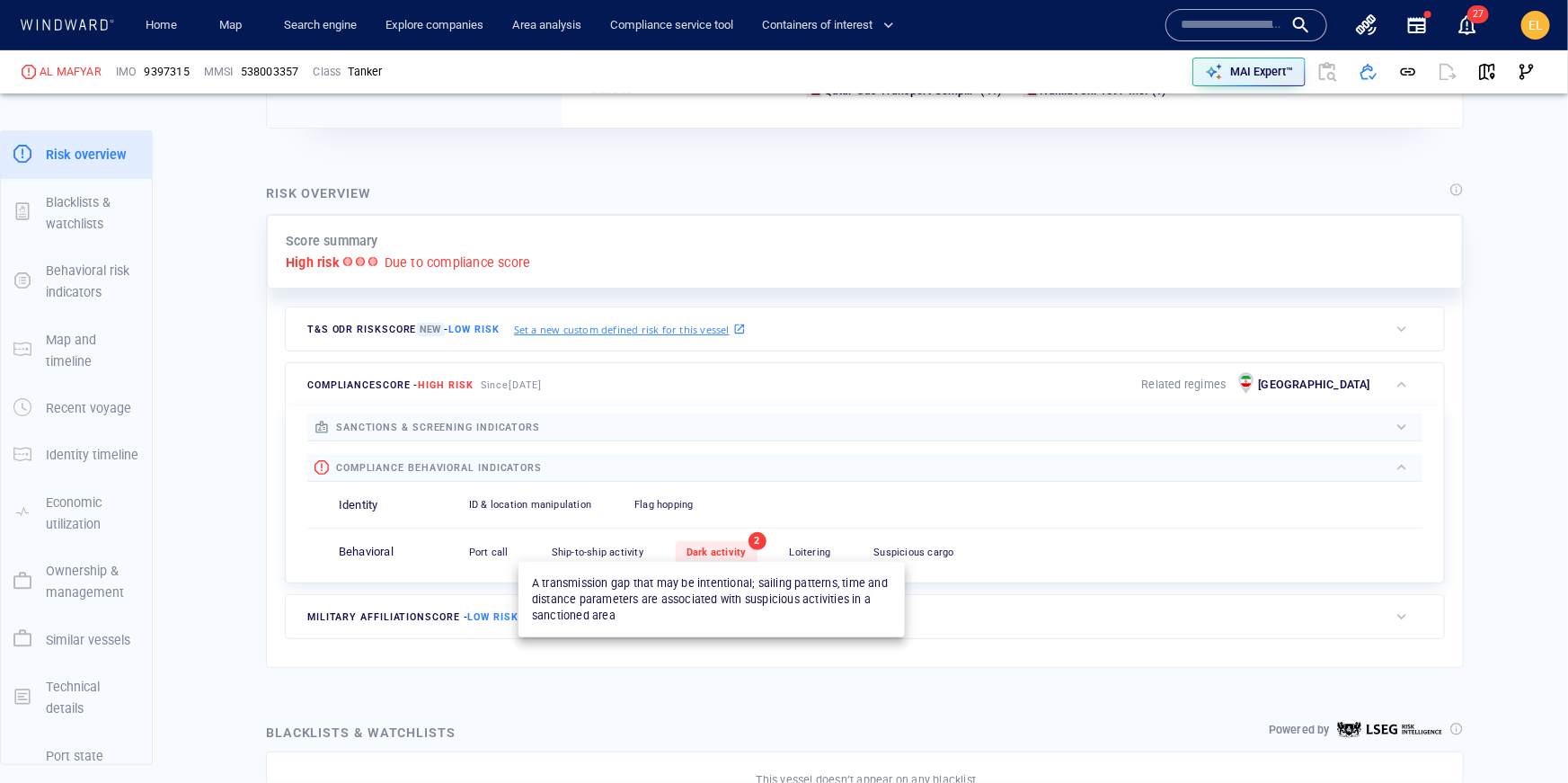
click at [706, 549] on span "Dark activity" at bounding box center [716, 553] width 60 height 12
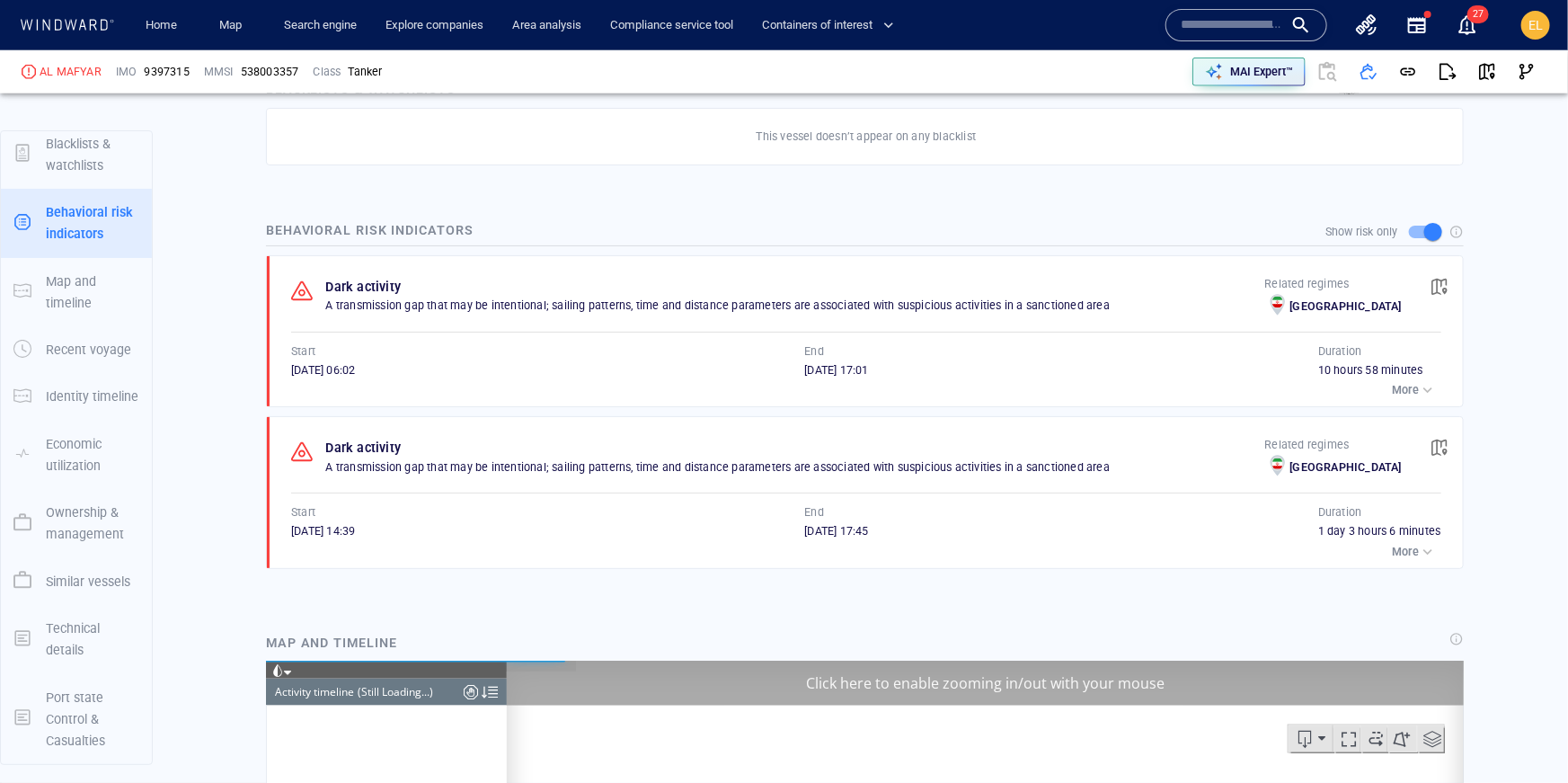
scroll to position [976, 0]
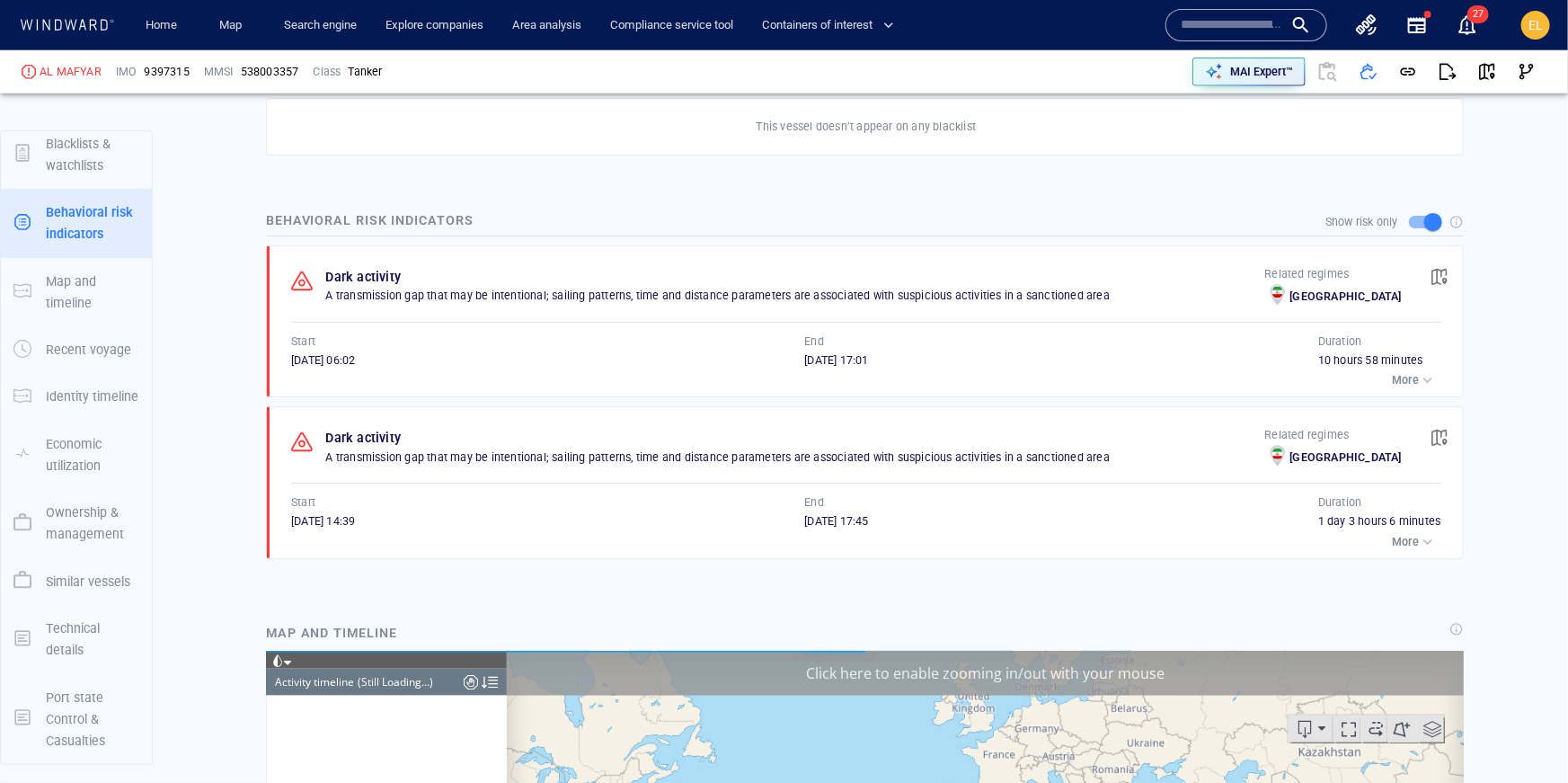
click at [1413, 550] on p "More" at bounding box center [1405, 542] width 27 height 16
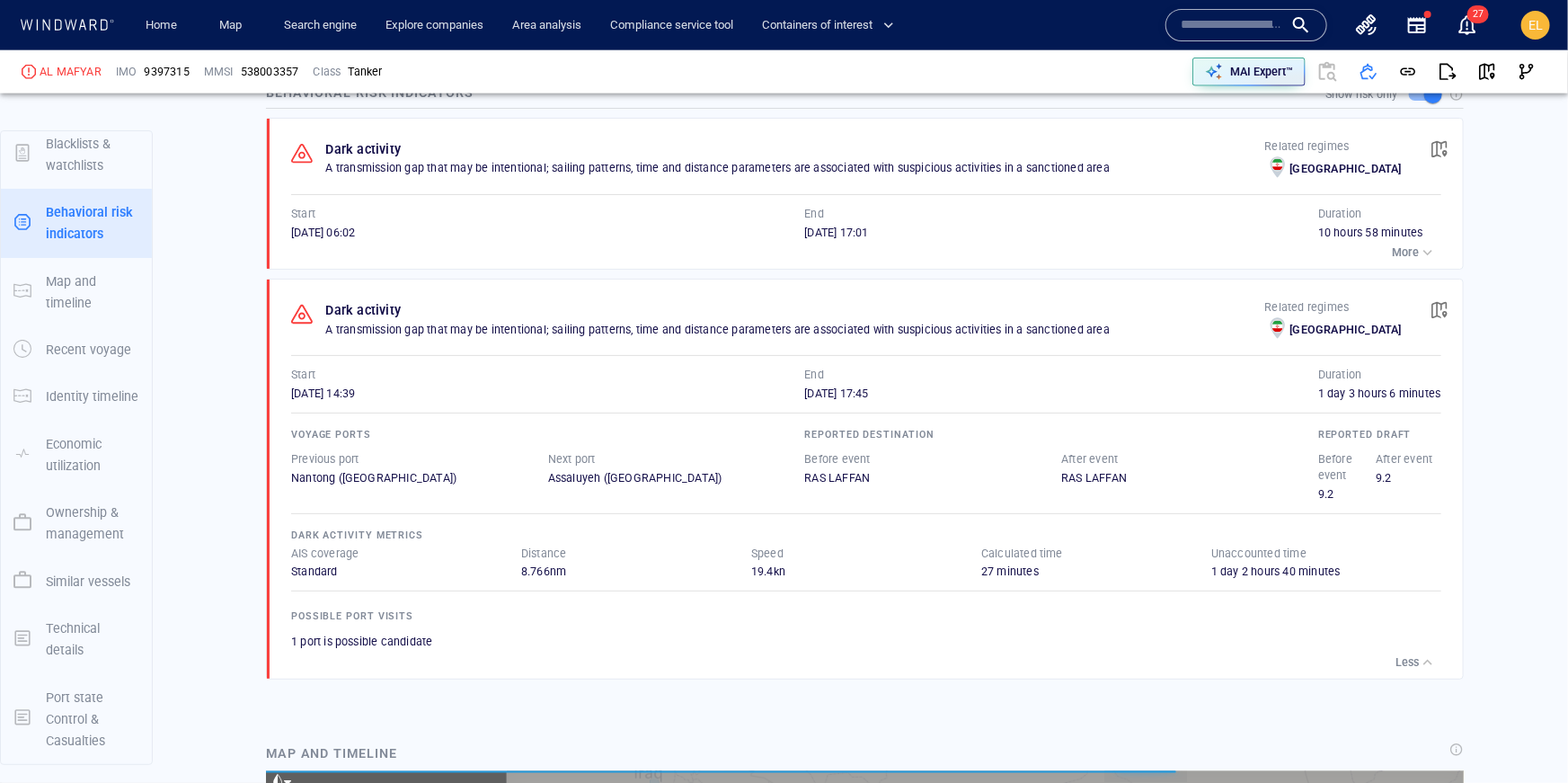
scroll to position [1108, 0]
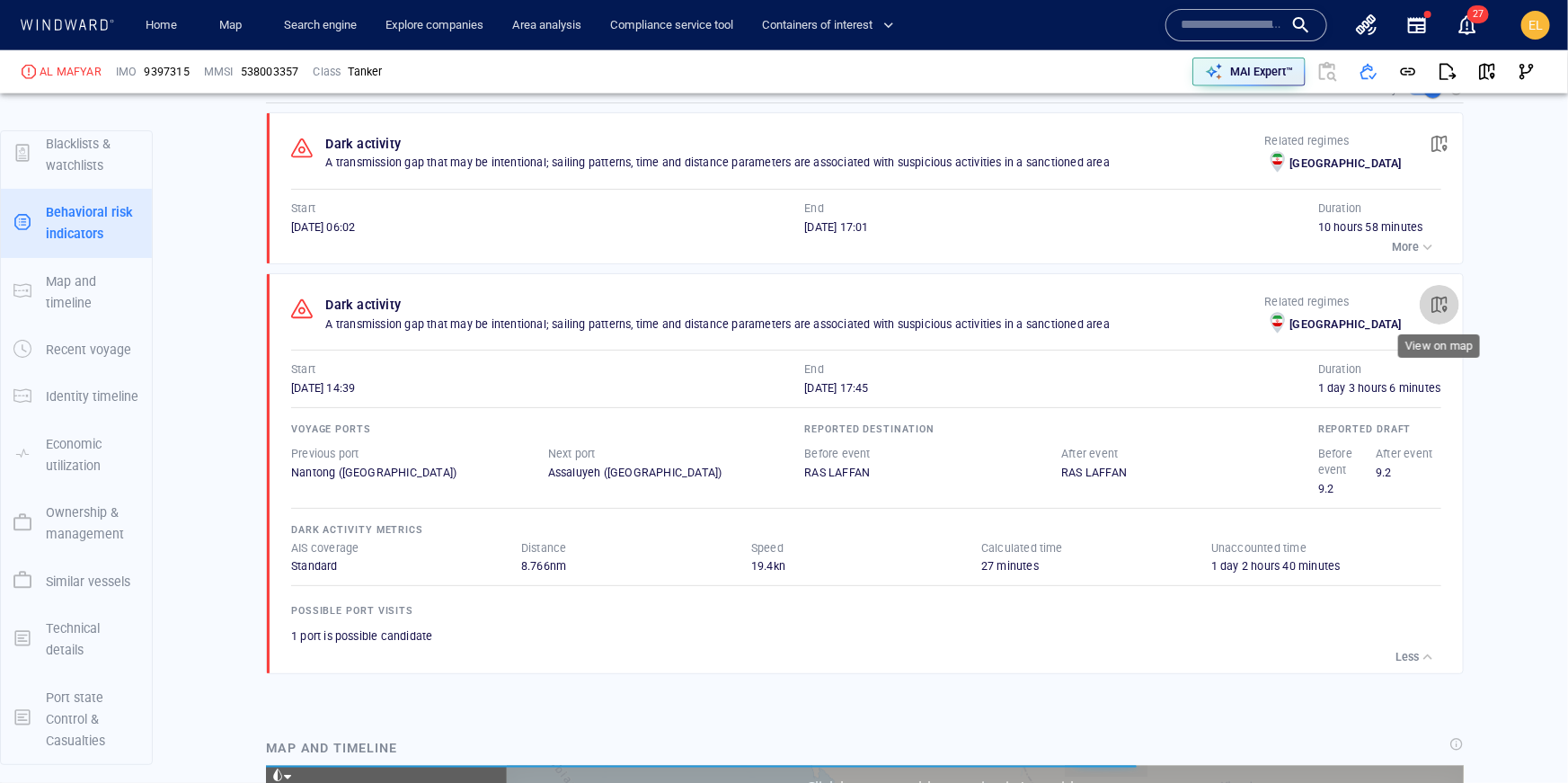
click at [1437, 302] on span "button" at bounding box center [1438, 305] width 18 height 18
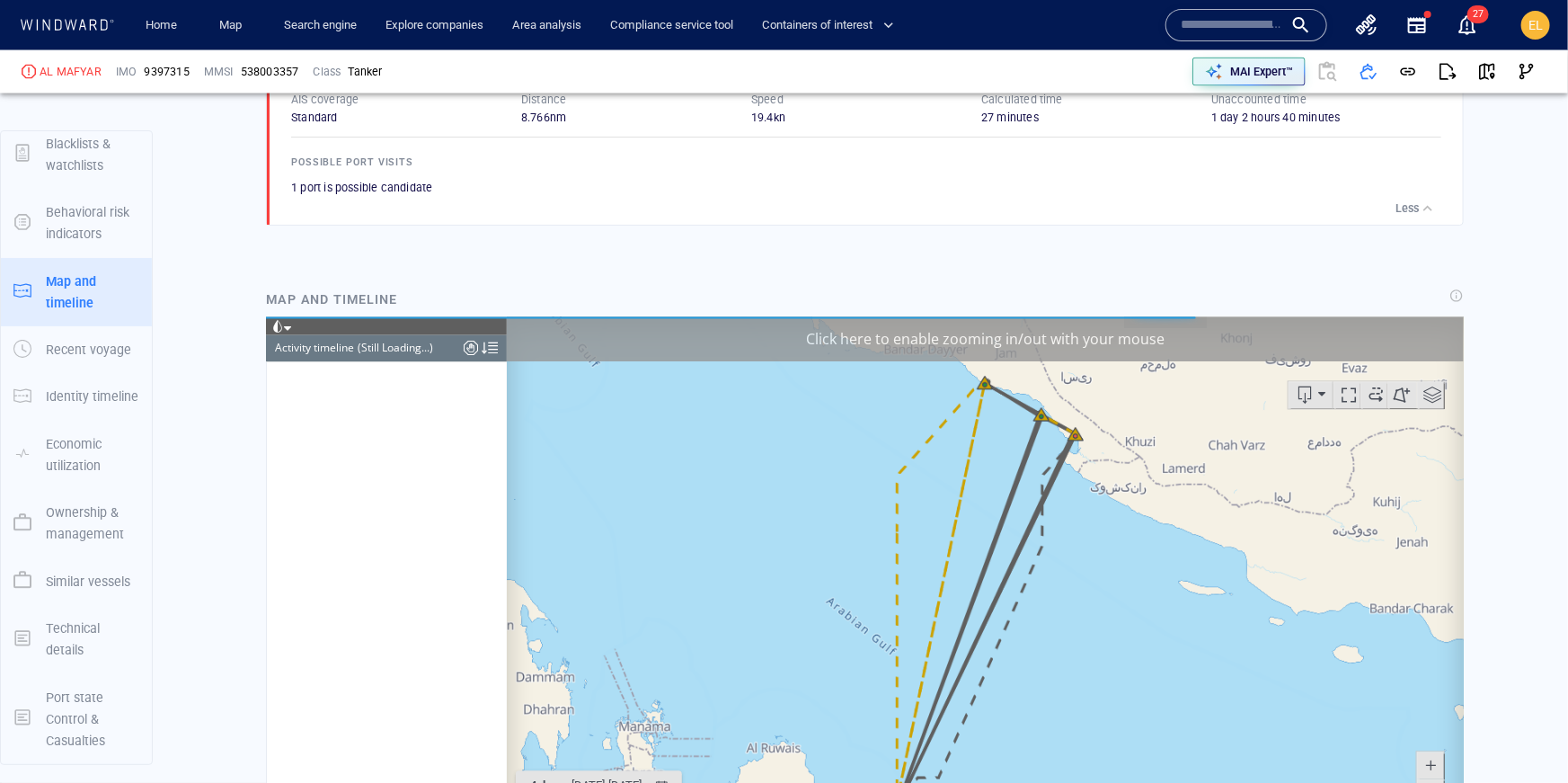
scroll to position [8552, 0]
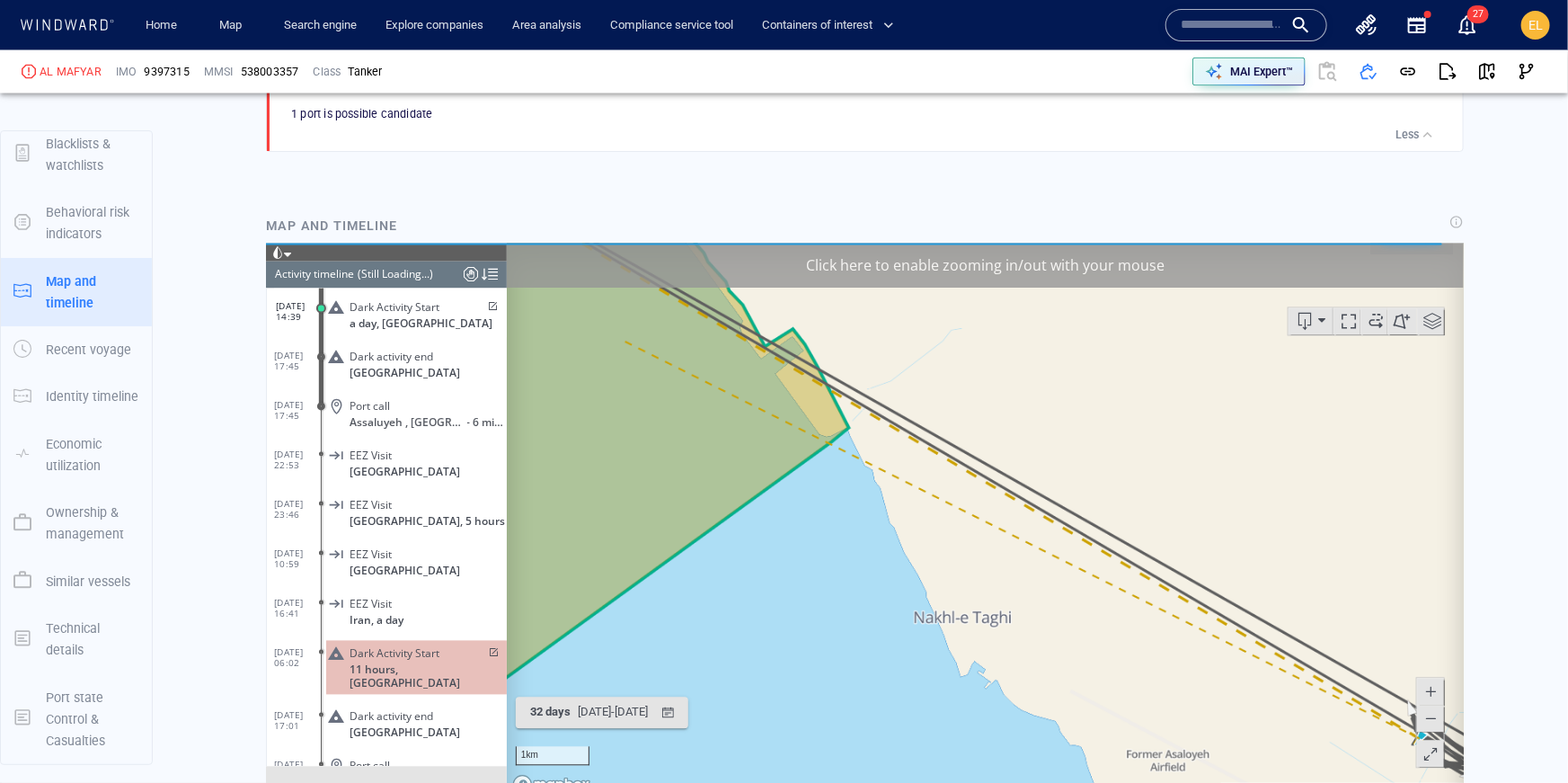
scroll to position [1689, 0]
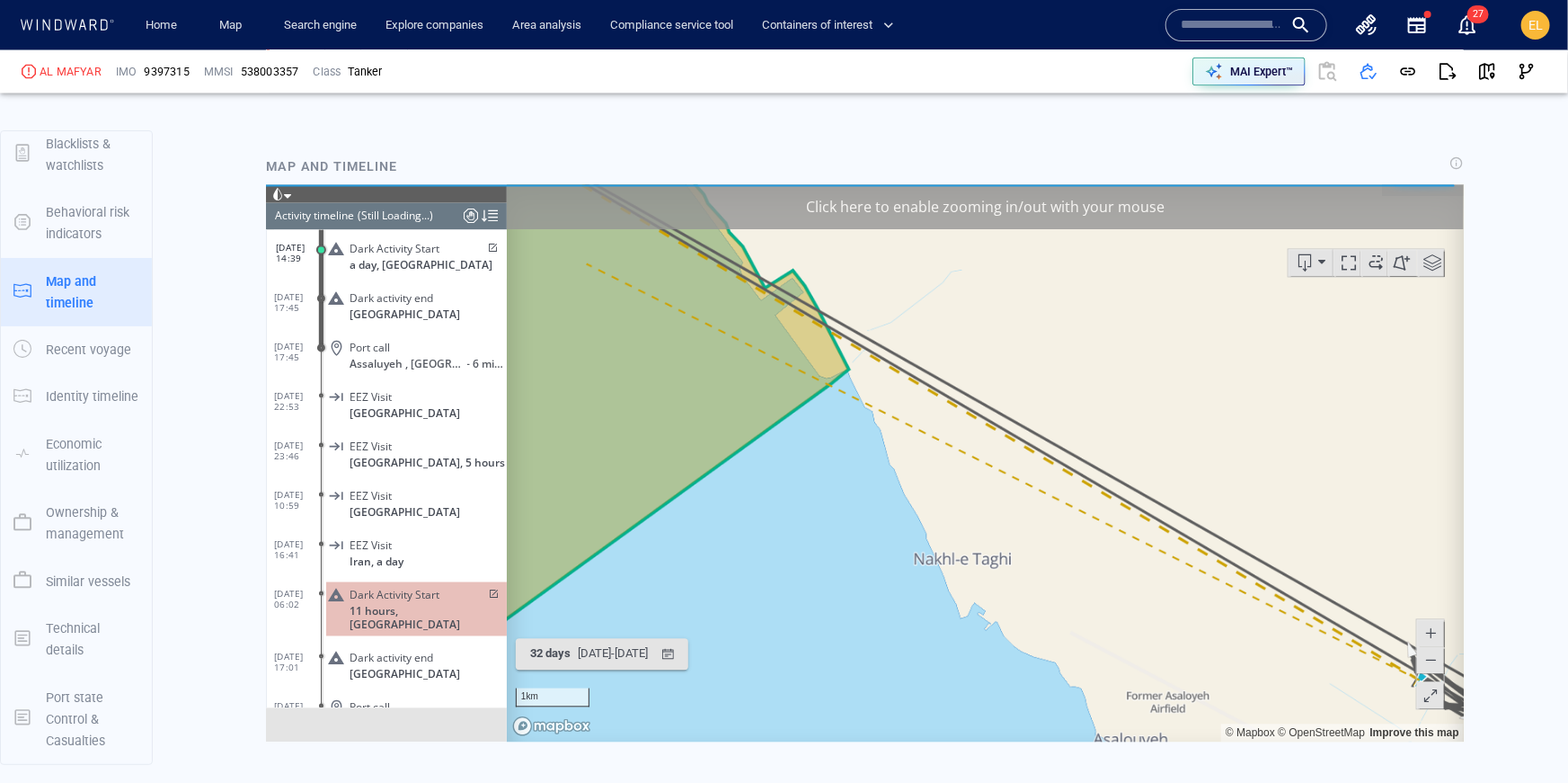
click at [1429, 661] on span at bounding box center [1429, 660] width 18 height 27
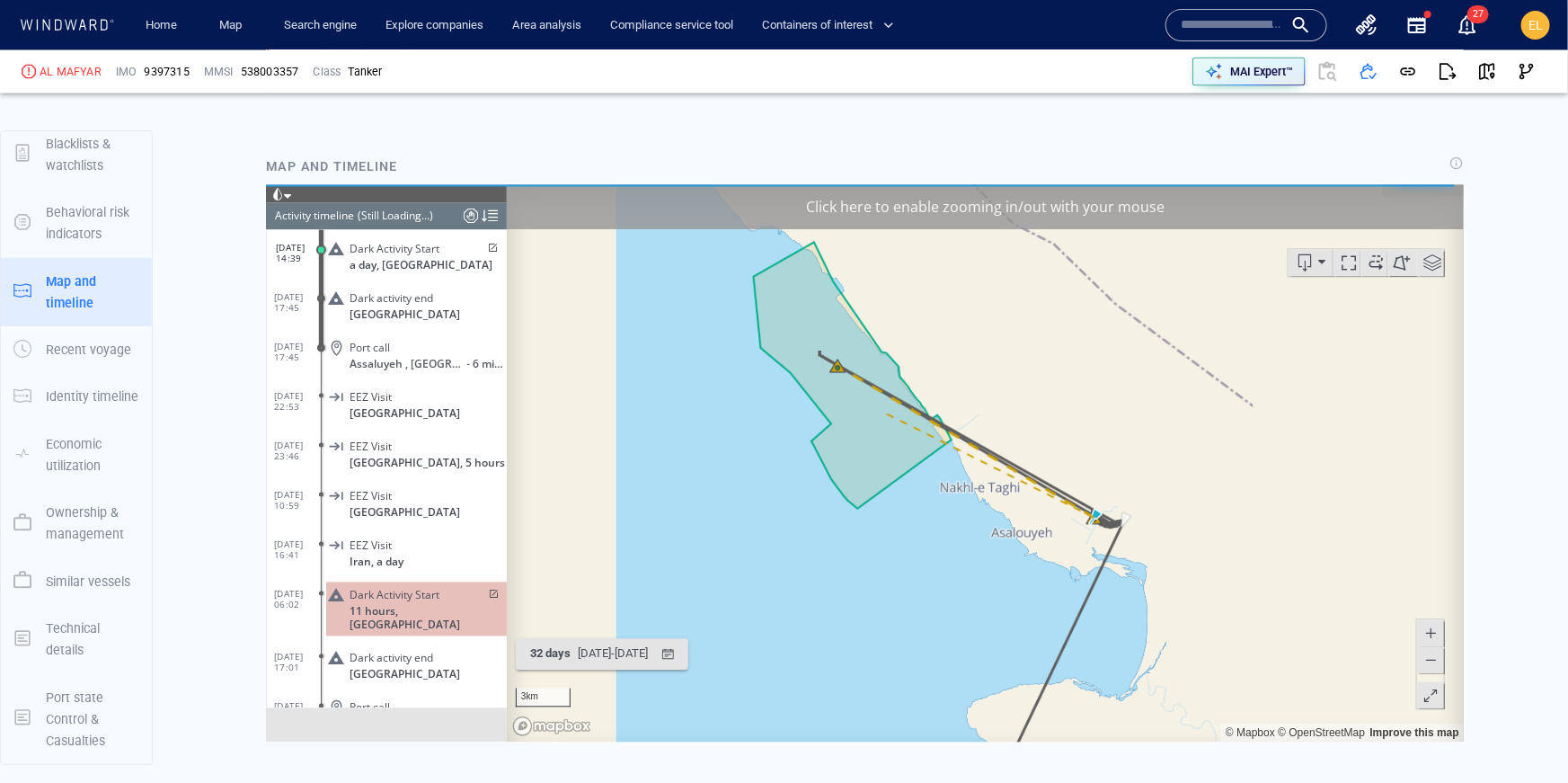
click at [1429, 661] on span at bounding box center [1429, 660] width 18 height 27
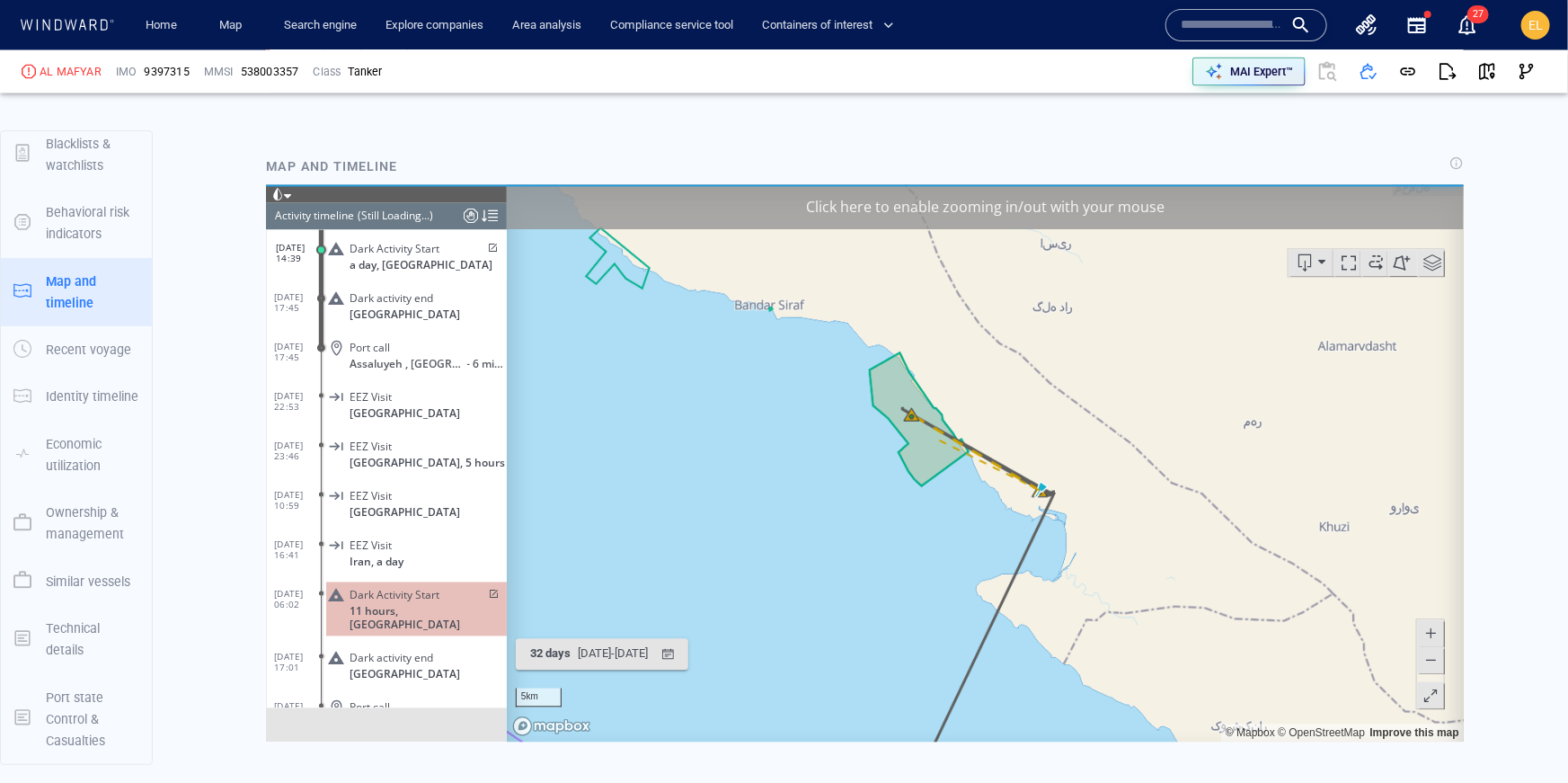
scroll to position [476268, 0]
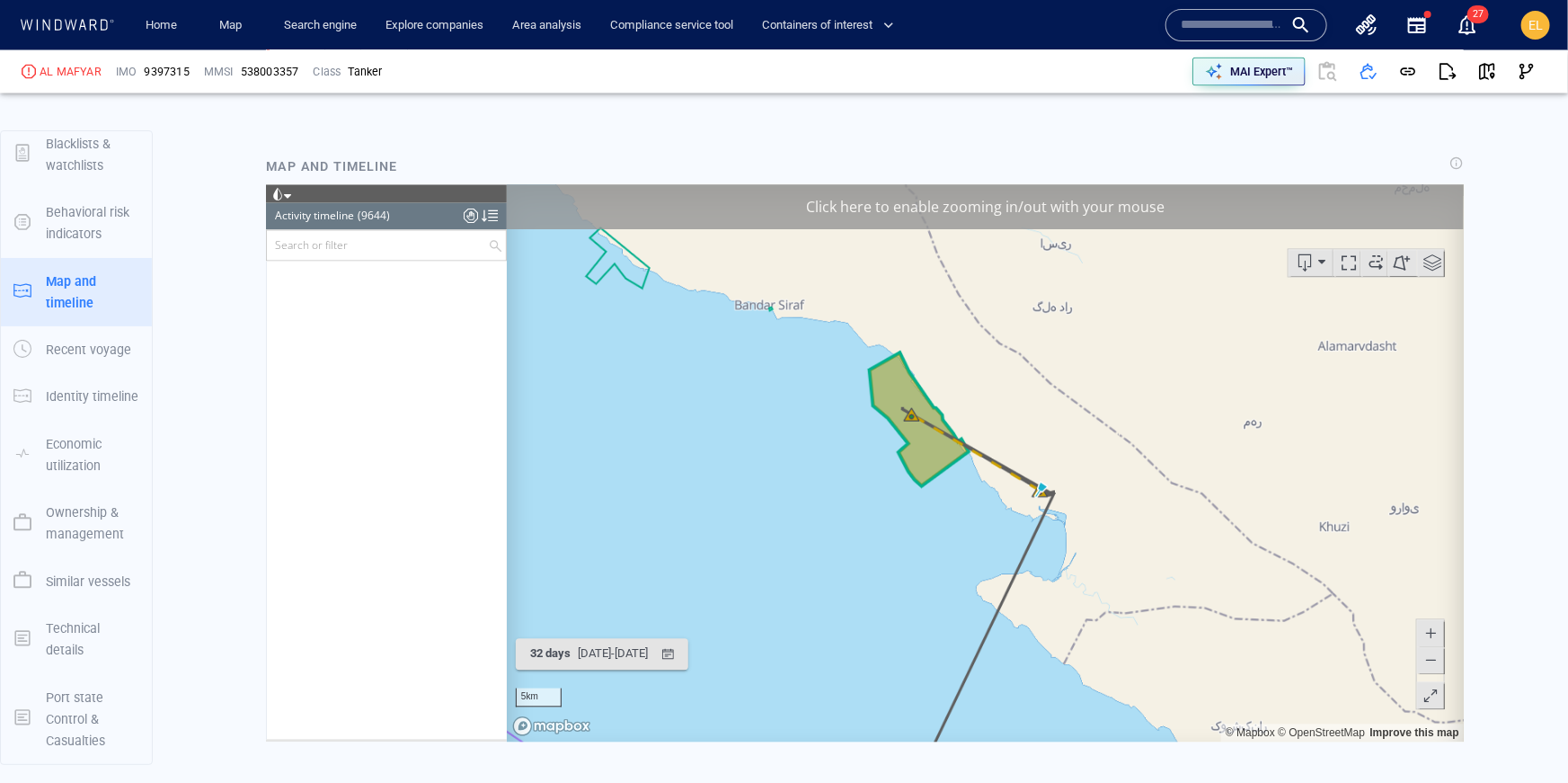
click at [1430, 632] on span at bounding box center [1429, 633] width 18 height 27
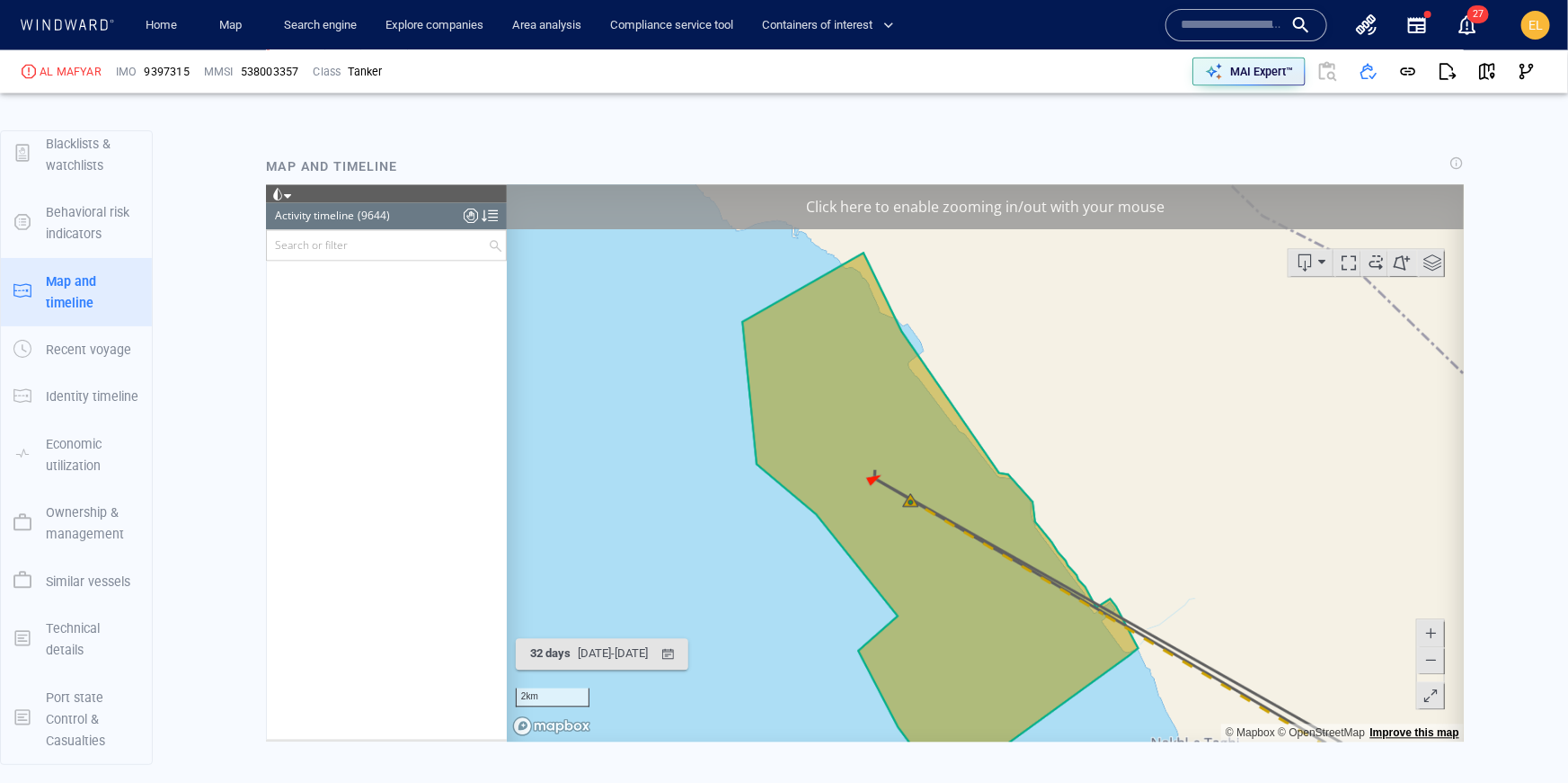
drag, startPoint x: 1200, startPoint y: 498, endPoint x: 1421, endPoint y: 731, distance: 321.1
click at [1421, 731] on div "2km © Mapbox © OpenStreetMap Improve this map" at bounding box center [984, 463] width 957 height 557
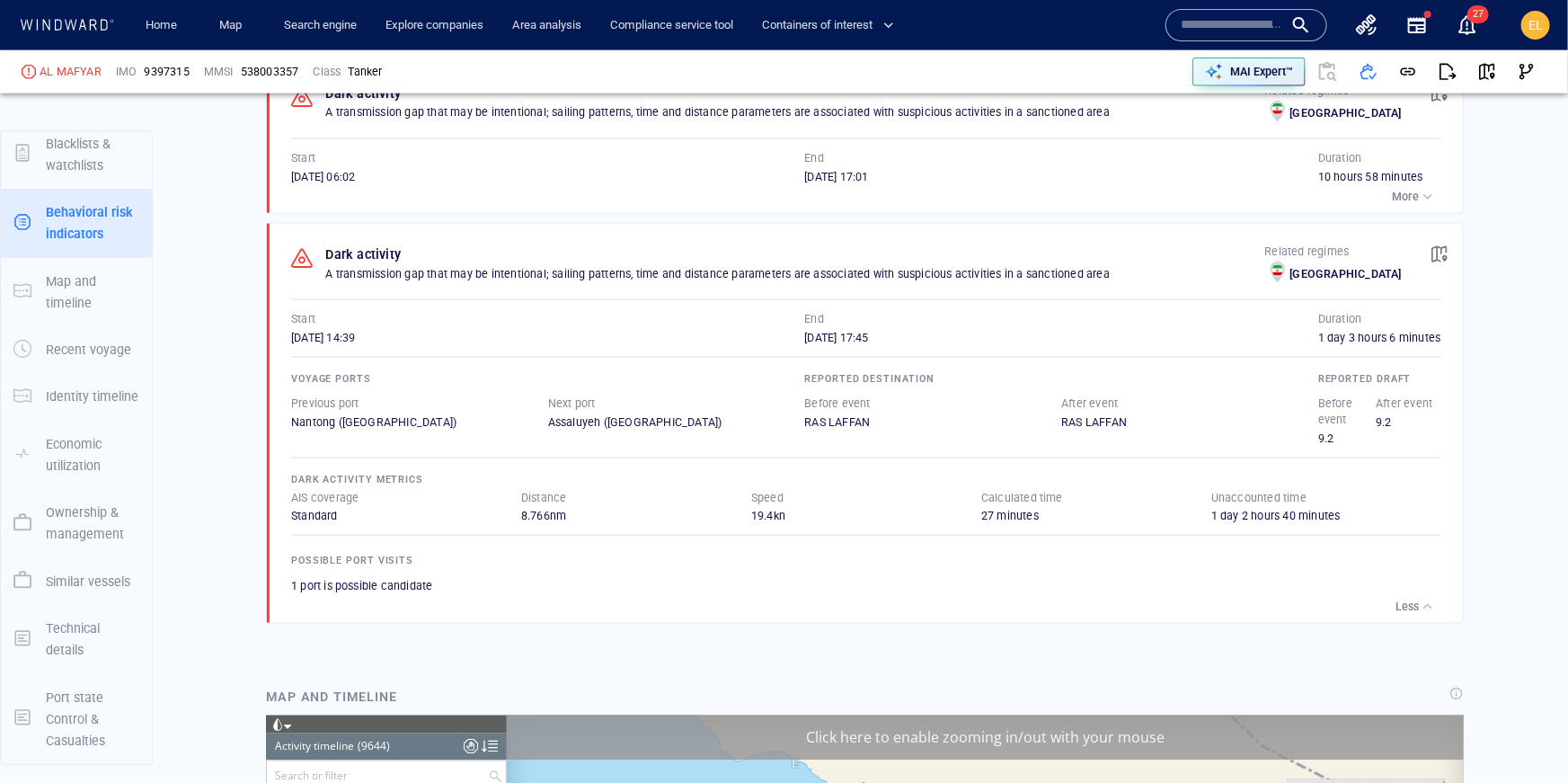
scroll to position [1165, 0]
